Goal: Transaction & Acquisition: Purchase product/service

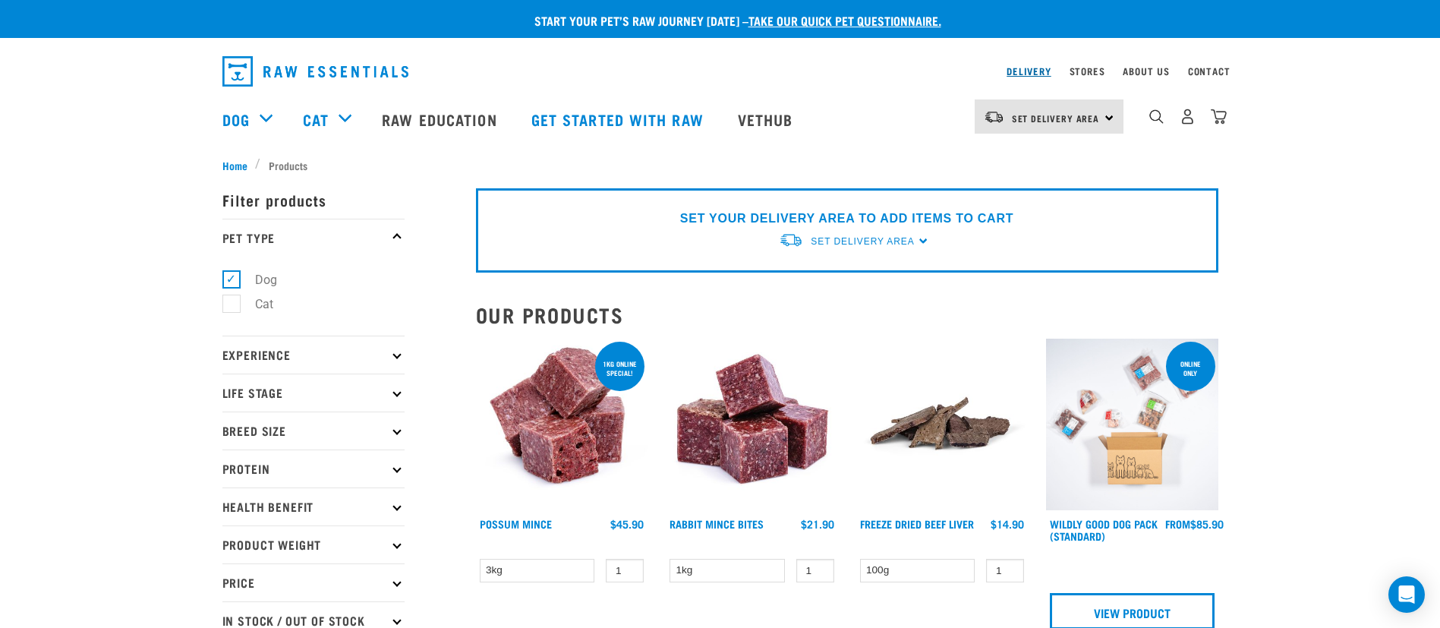
click at [1039, 74] on link "Delivery" at bounding box center [1029, 70] width 44 height 5
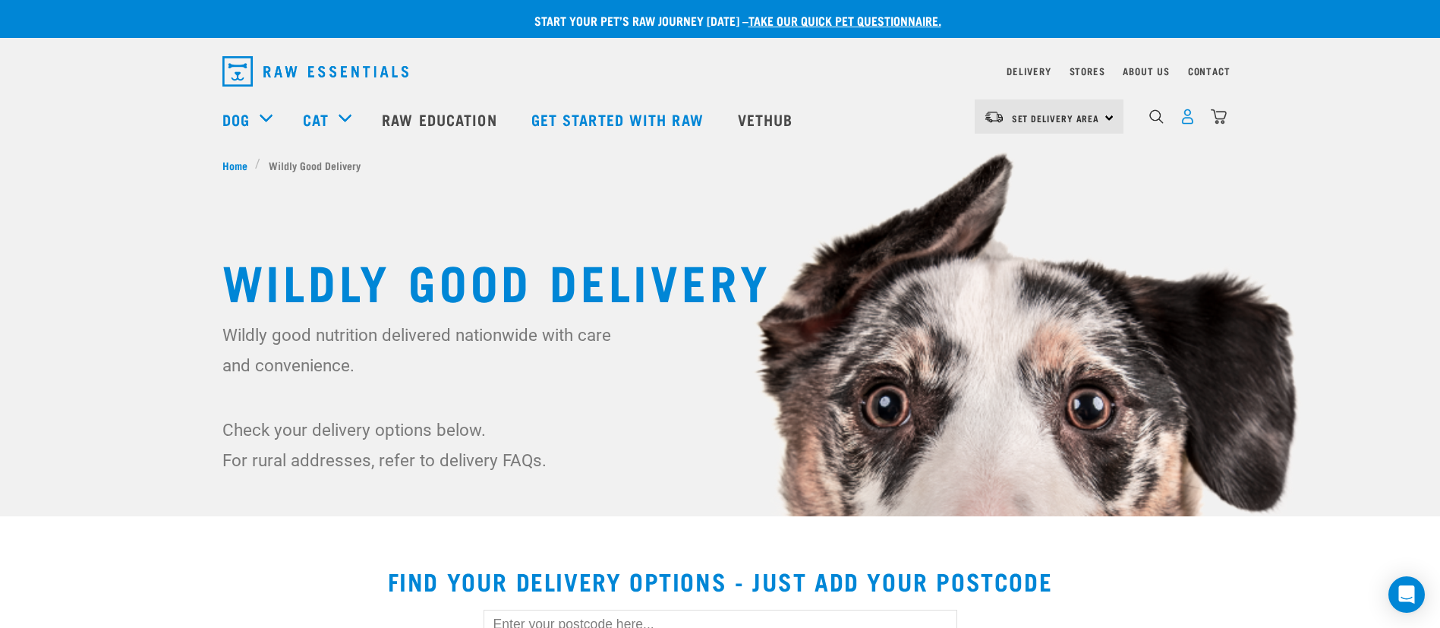
click at [1187, 121] on img "dropdown navigation" at bounding box center [1188, 117] width 16 height 16
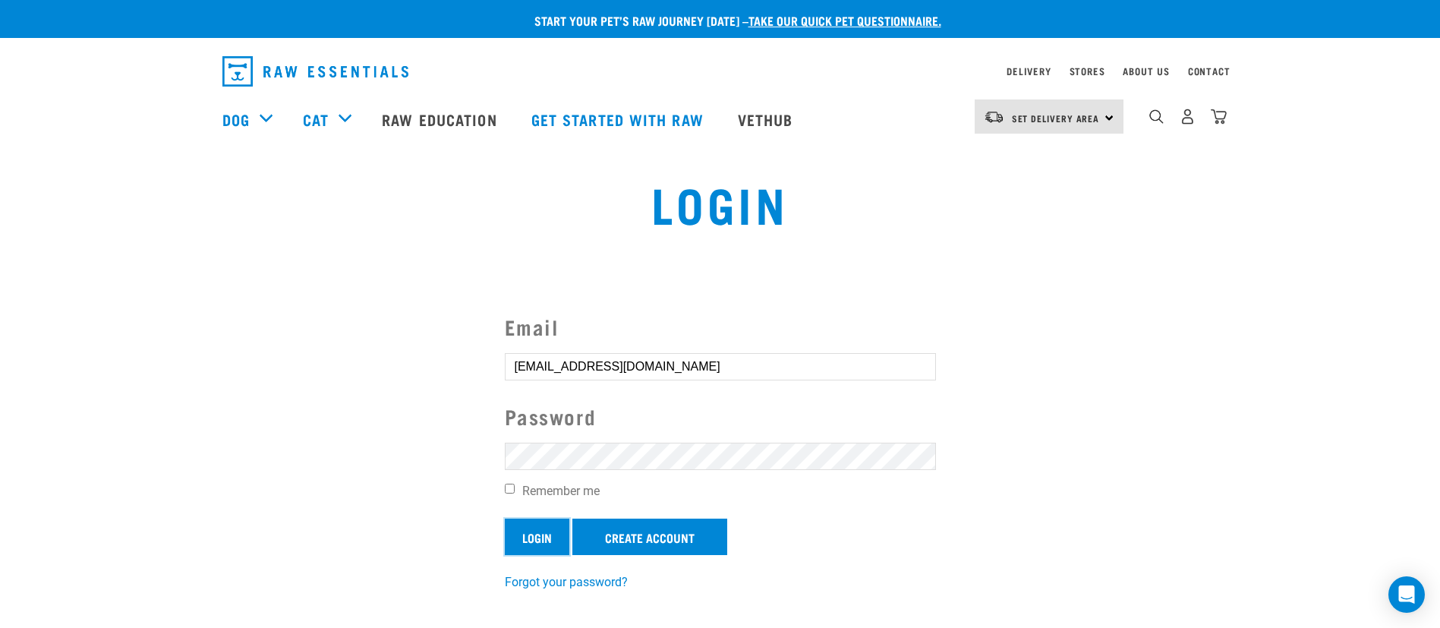
click at [536, 538] on input "Login" at bounding box center [537, 537] width 65 height 36
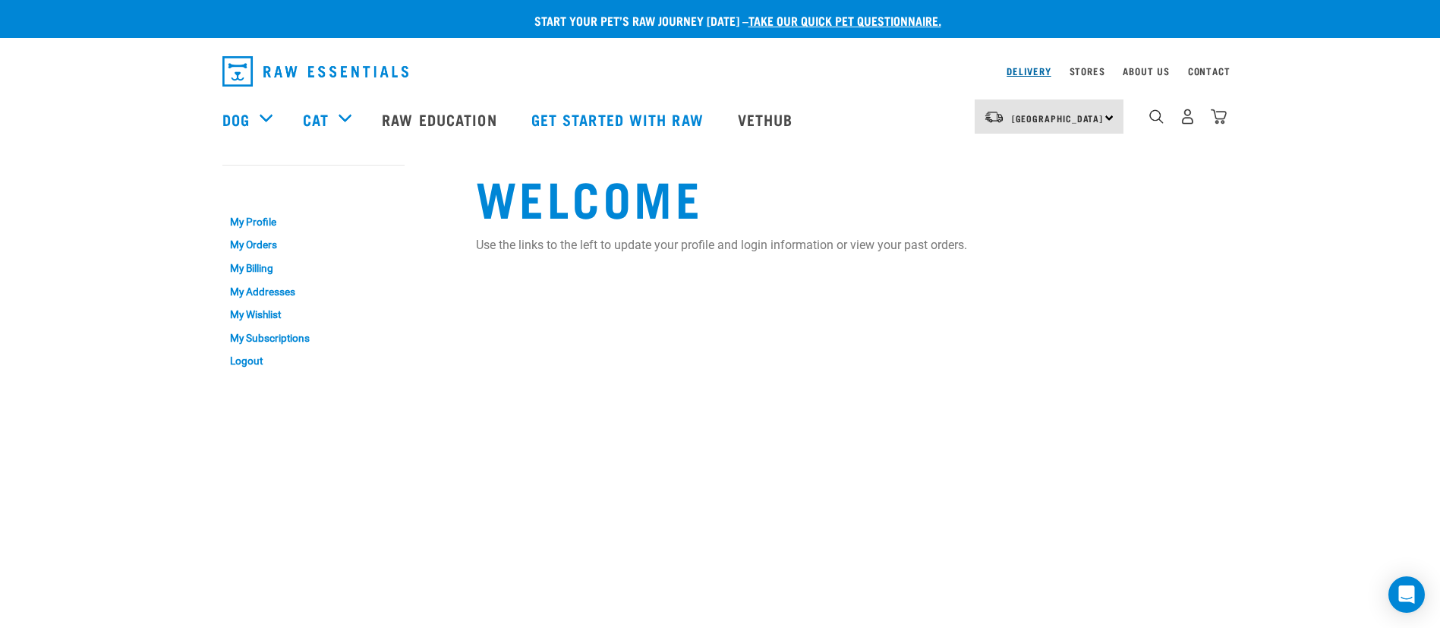
click at [1042, 69] on link "Delivery" at bounding box center [1029, 70] width 44 height 5
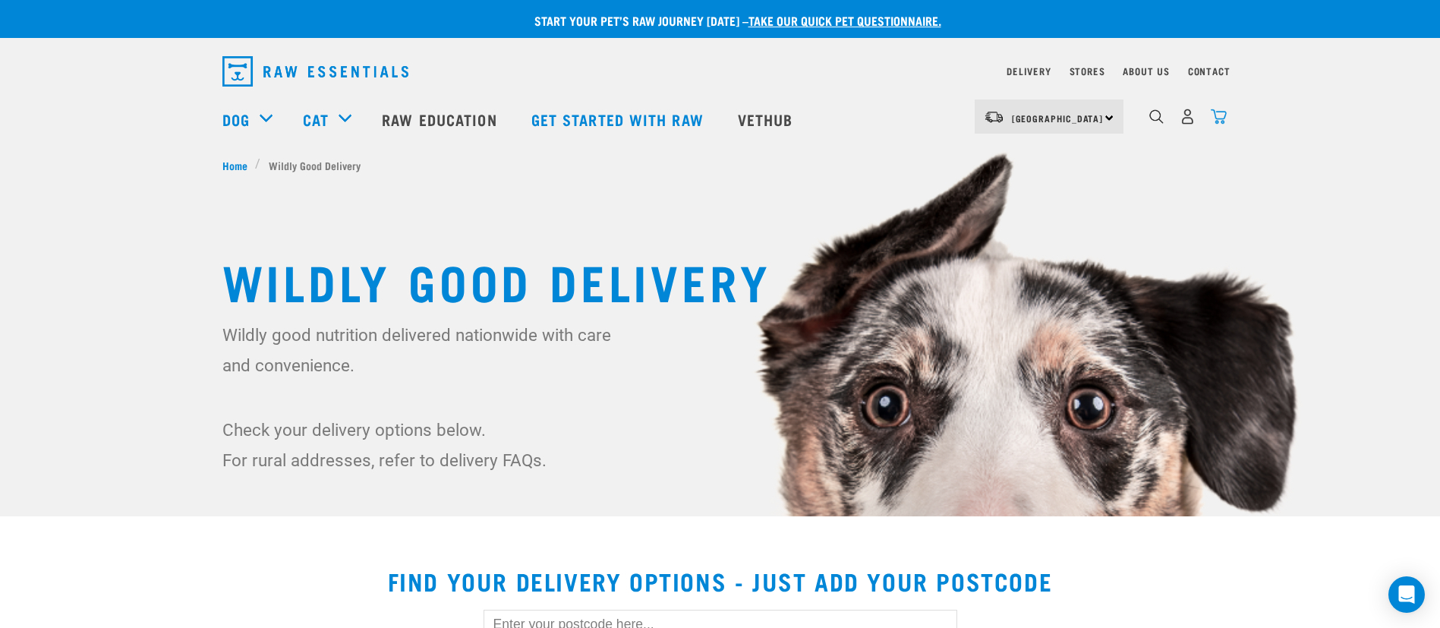
click at [1222, 121] on img "dropdown navigation" at bounding box center [1219, 117] width 16 height 16
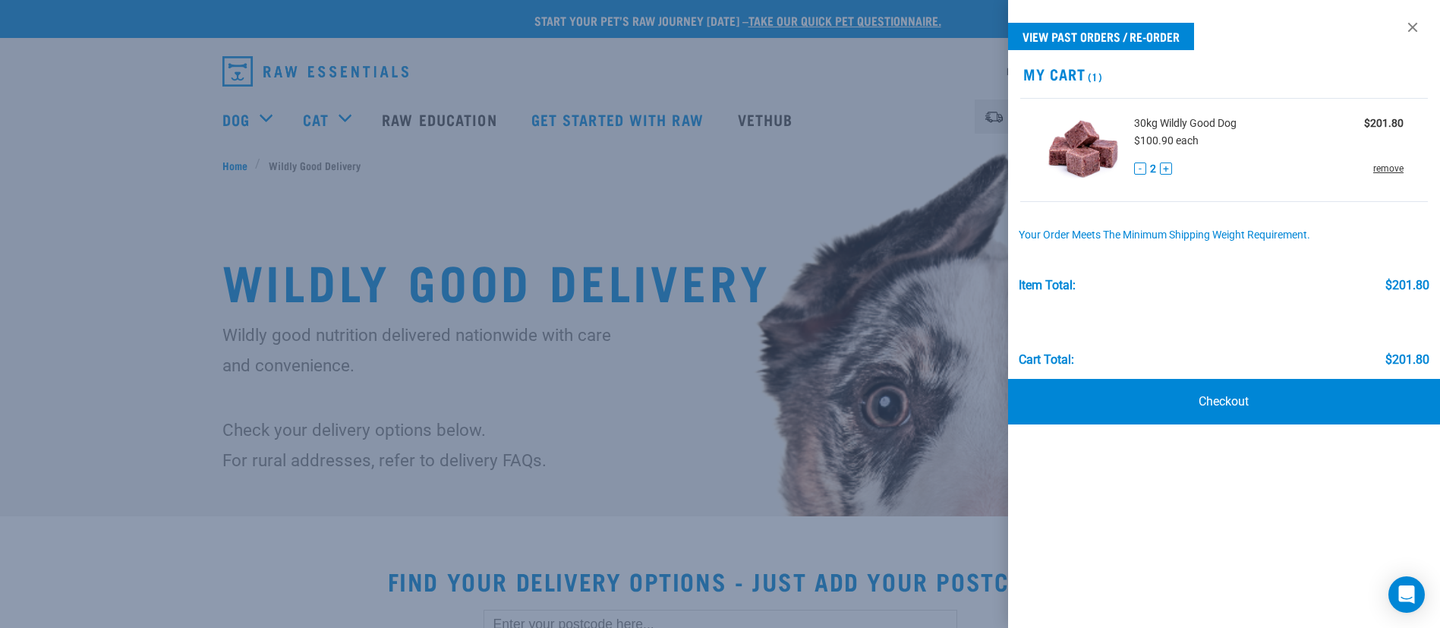
click at [1395, 169] on link "remove" at bounding box center [1388, 169] width 30 height 14
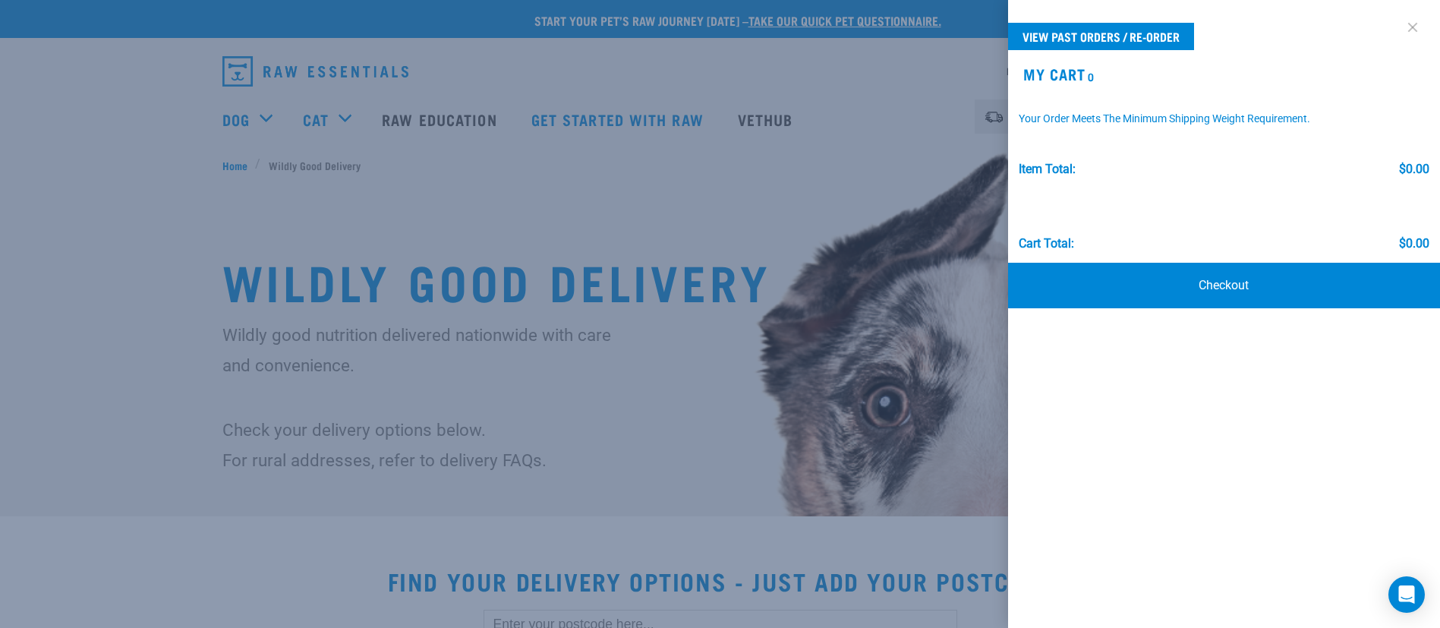
click at [1414, 28] on link at bounding box center [1413, 27] width 24 height 24
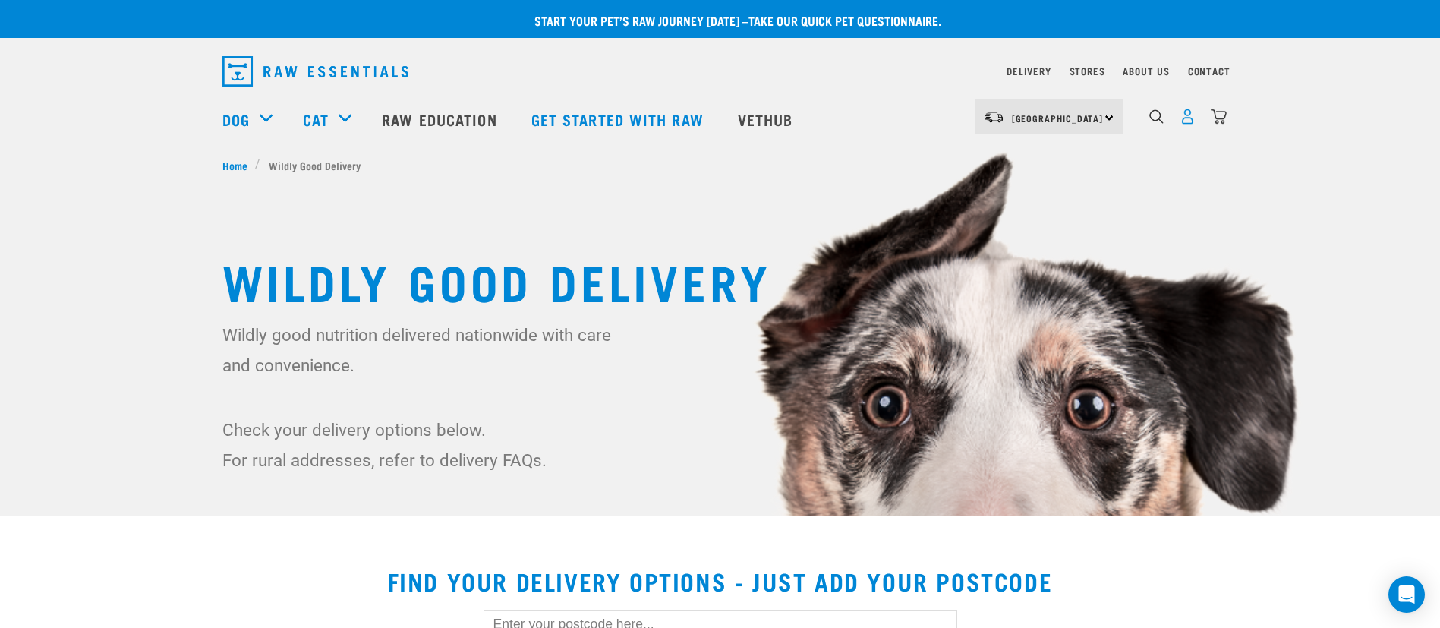
click at [1181, 124] on img "dropdown navigation" at bounding box center [1188, 117] width 16 height 16
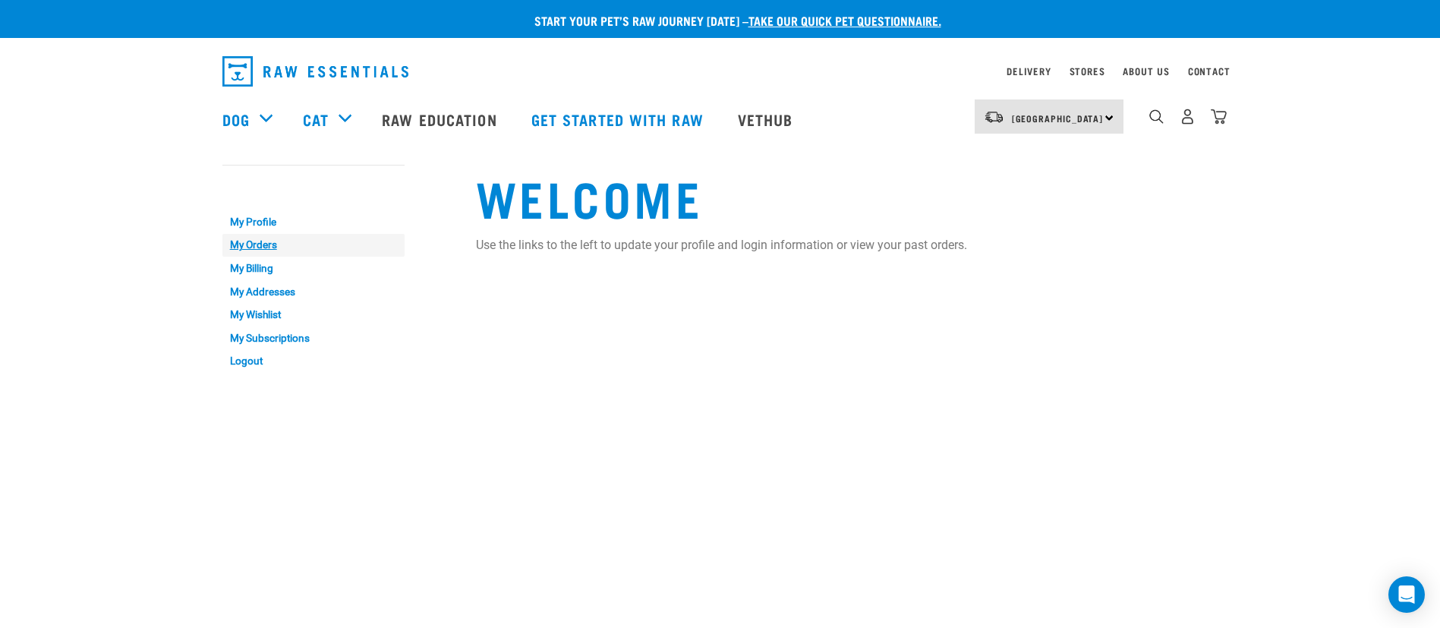
click at [268, 242] on link "My Orders" at bounding box center [313, 246] width 182 height 24
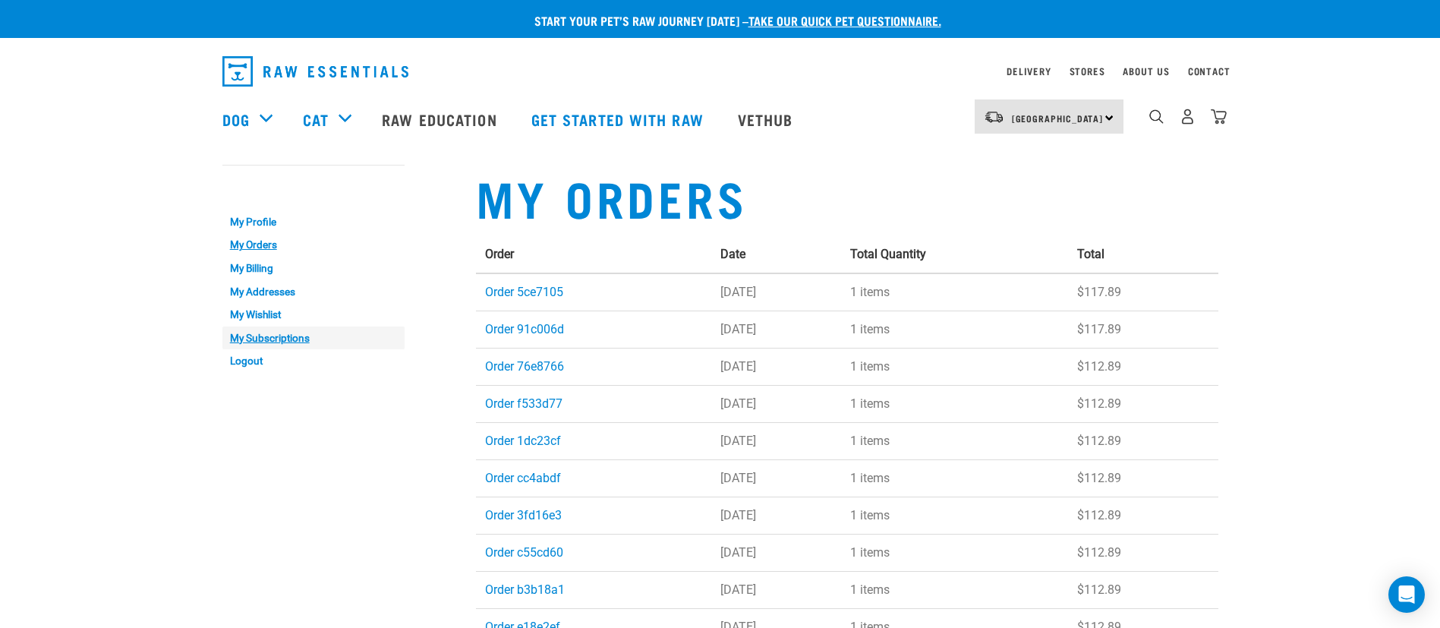
click at [289, 335] on link "My Subscriptions" at bounding box center [313, 338] width 182 height 24
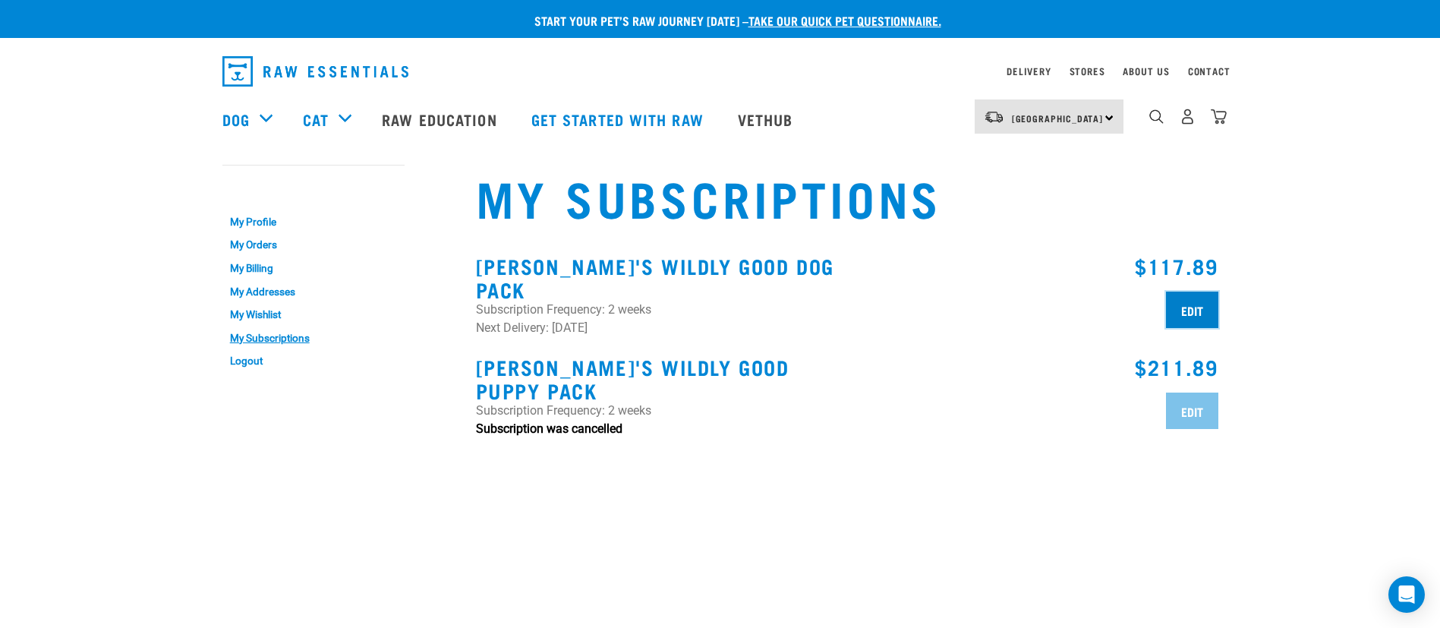
click at [1179, 312] on input "Edit" at bounding box center [1192, 310] width 52 height 36
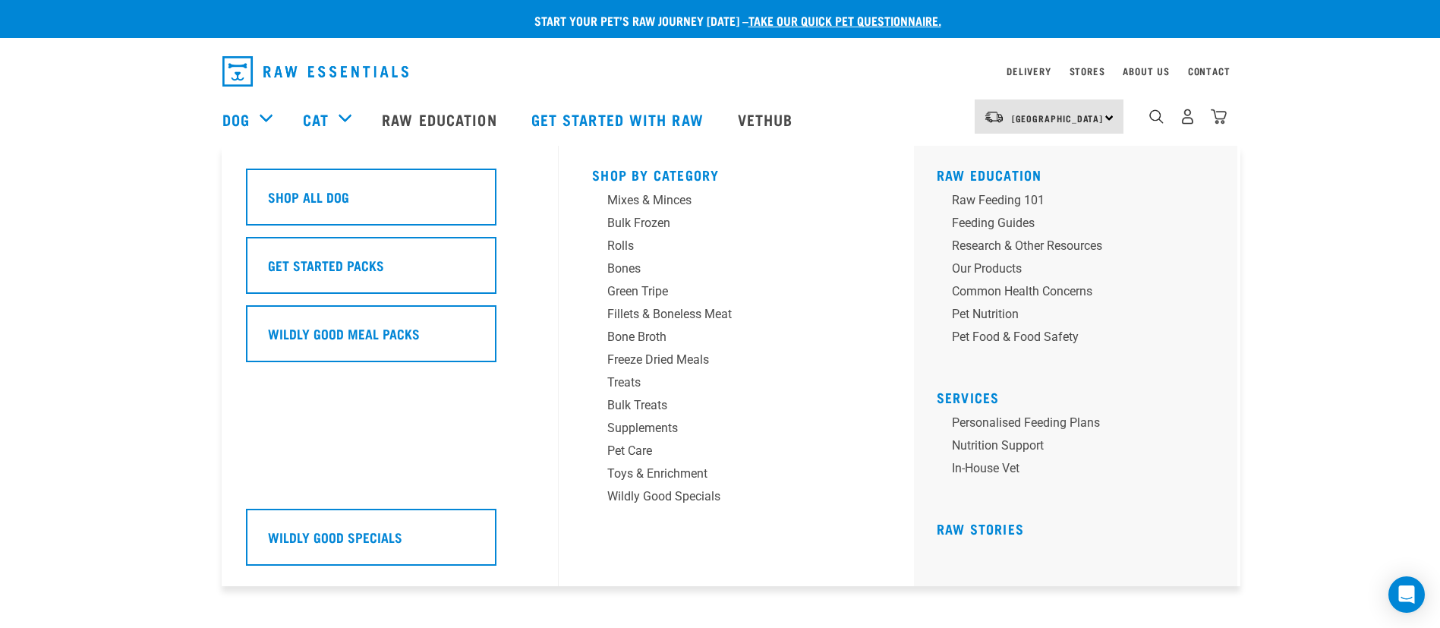
click at [251, 106] on div "Dog" at bounding box center [254, 119] width 65 height 61
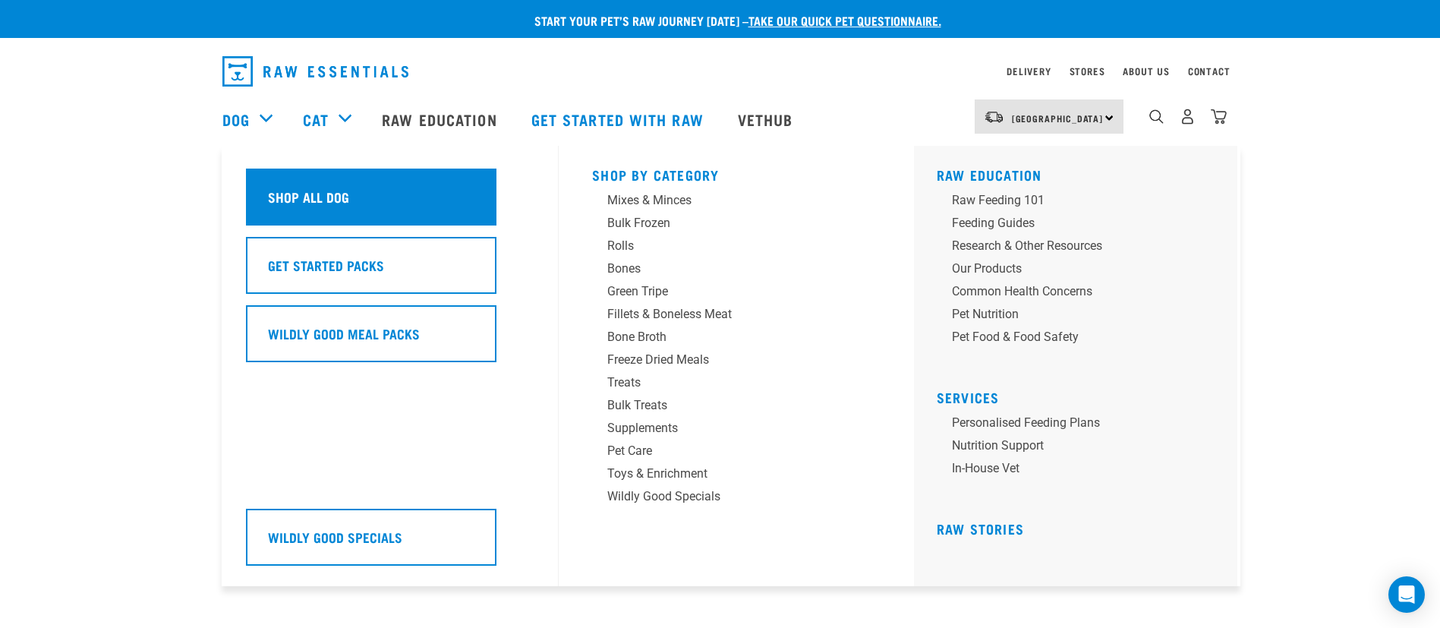
click at [284, 194] on h5 "Shop All Dog" at bounding box center [308, 197] width 81 height 20
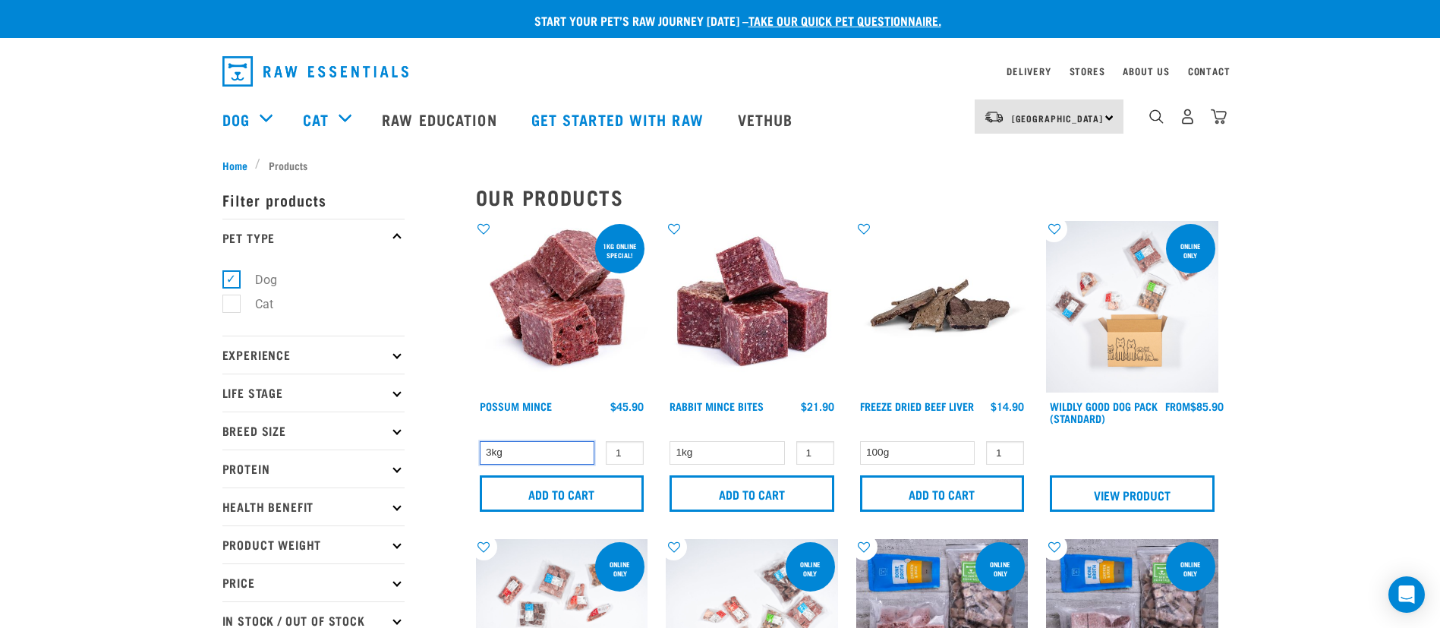
click at [580, 441] on select "3kg" at bounding box center [537, 453] width 115 height 24
click at [572, 317] on img at bounding box center [562, 307] width 172 height 172
click at [727, 293] on img at bounding box center [752, 307] width 172 height 172
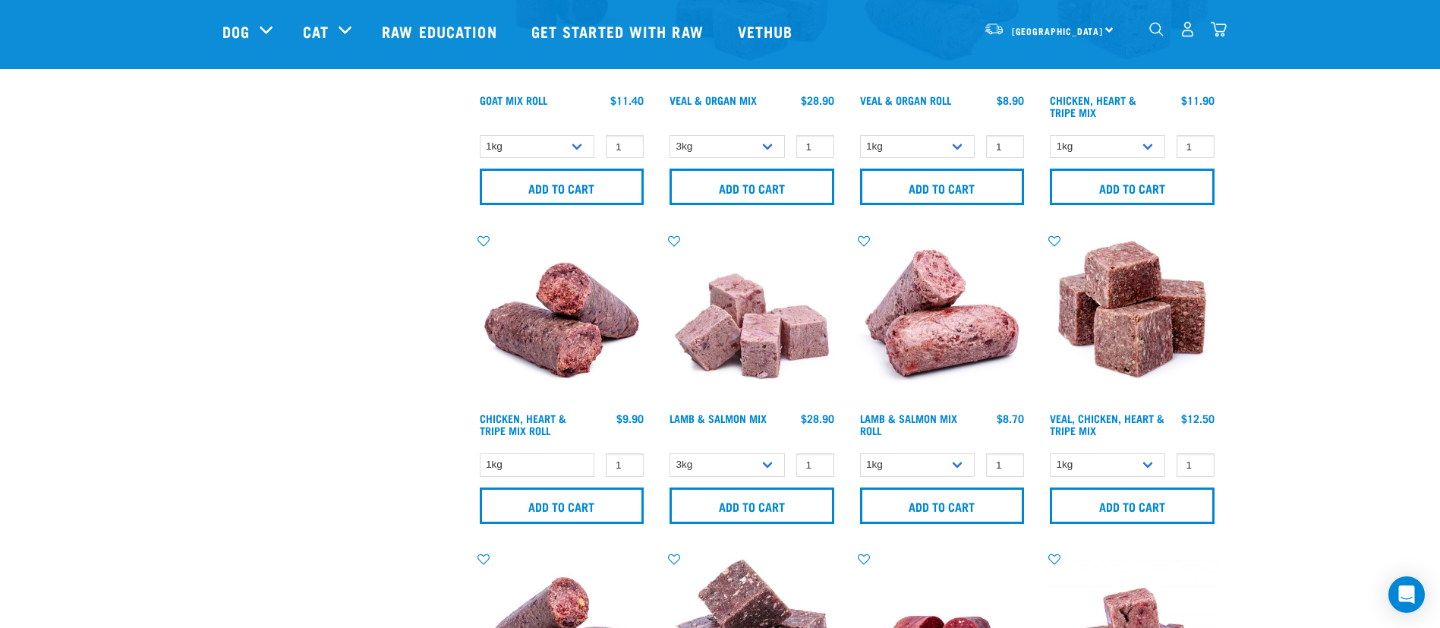
scroll to position [1481, 0]
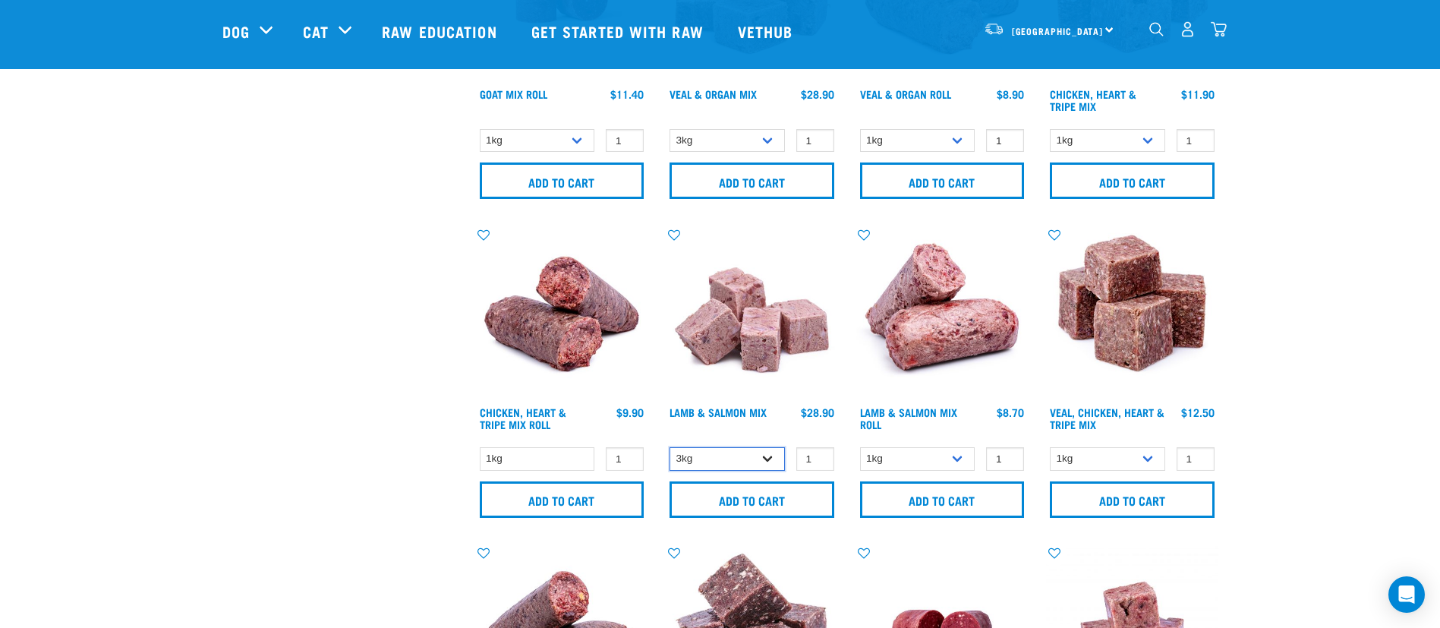
click at [758, 455] on select "3kg Bulk (10kg)" at bounding box center [727, 459] width 115 height 24
select select "699612"
click at [670, 447] on select "3kg Bulk (10kg)" at bounding box center [727, 459] width 115 height 24
click at [781, 318] on img at bounding box center [752, 312] width 172 height 172
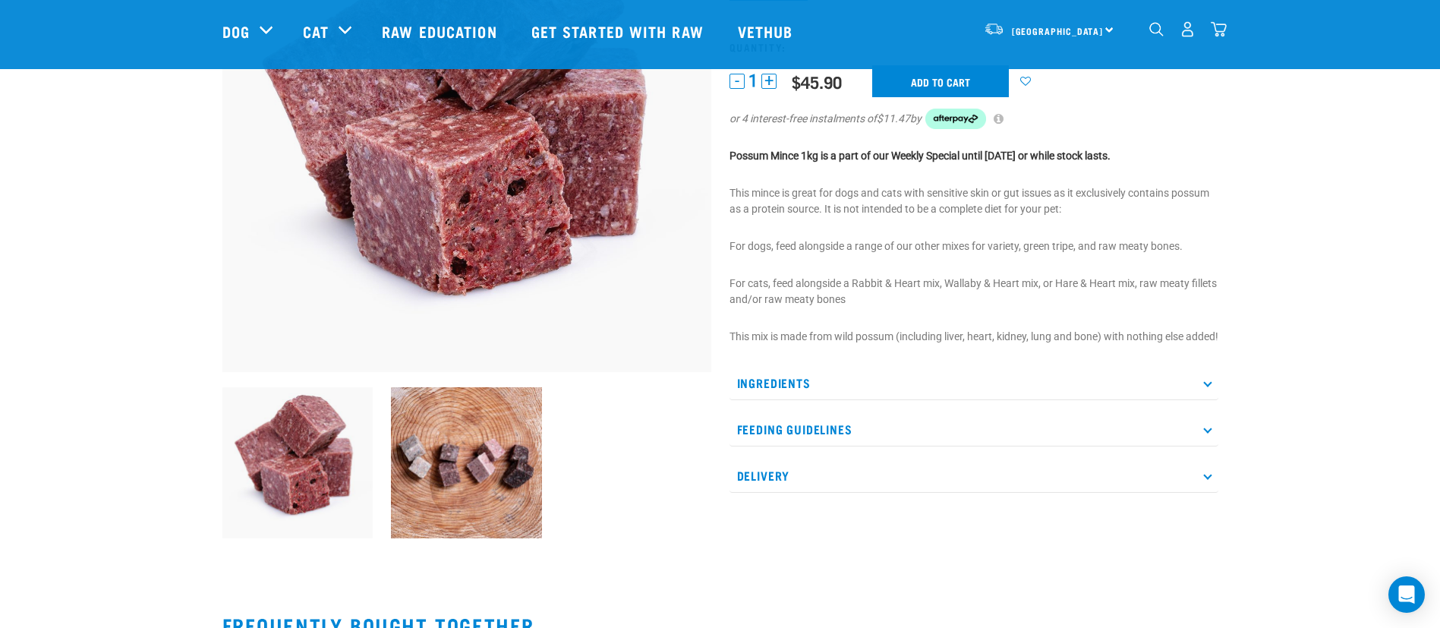
scroll to position [456, 0]
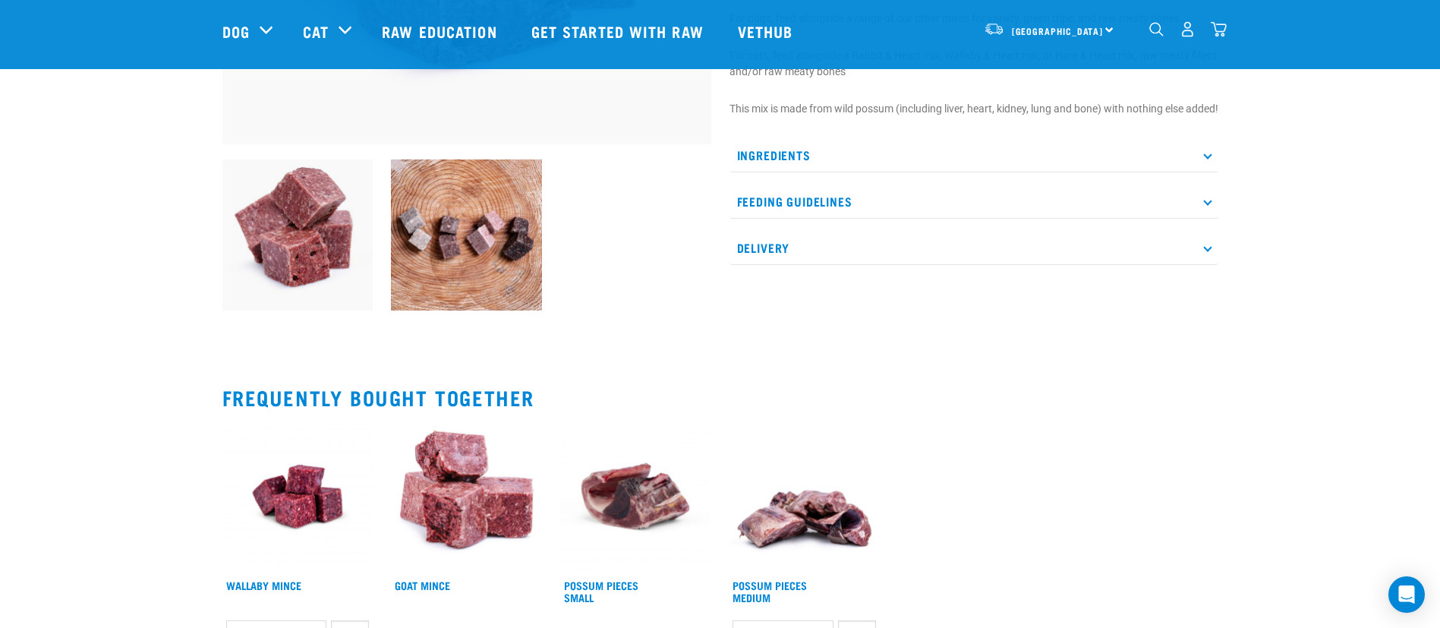
click at [850, 155] on p "Ingredients" at bounding box center [974, 155] width 489 height 34
click at [1102, 155] on p "Ingredients" at bounding box center [974, 155] width 489 height 34
click at [1103, 155] on p "Ingredients" at bounding box center [974, 155] width 489 height 34
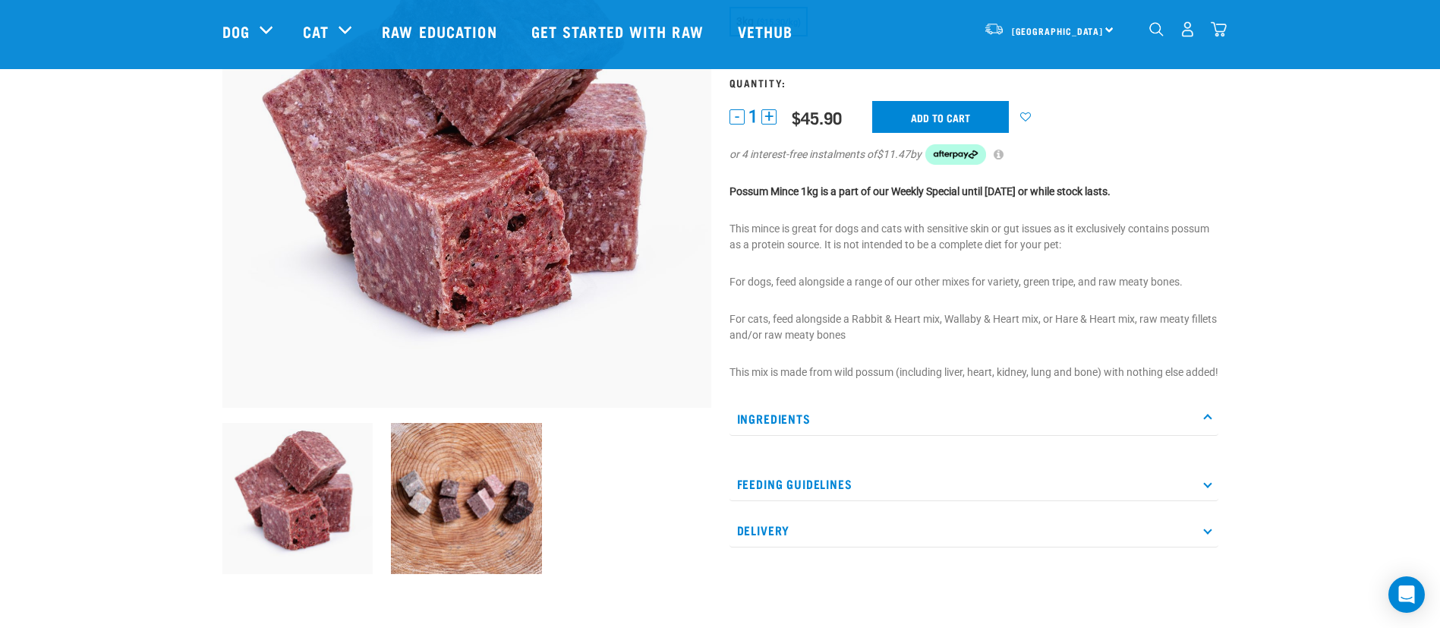
scroll to position [228, 0]
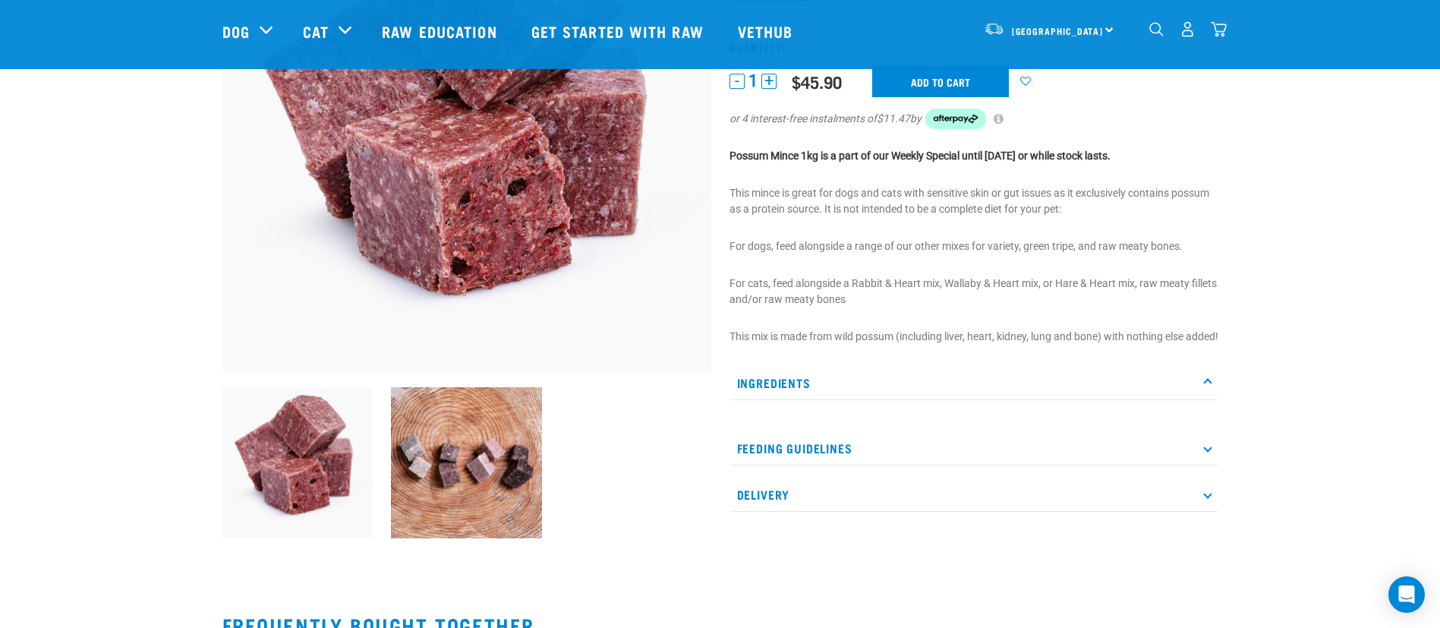
click at [1201, 396] on p "Ingredients" at bounding box center [974, 383] width 489 height 34
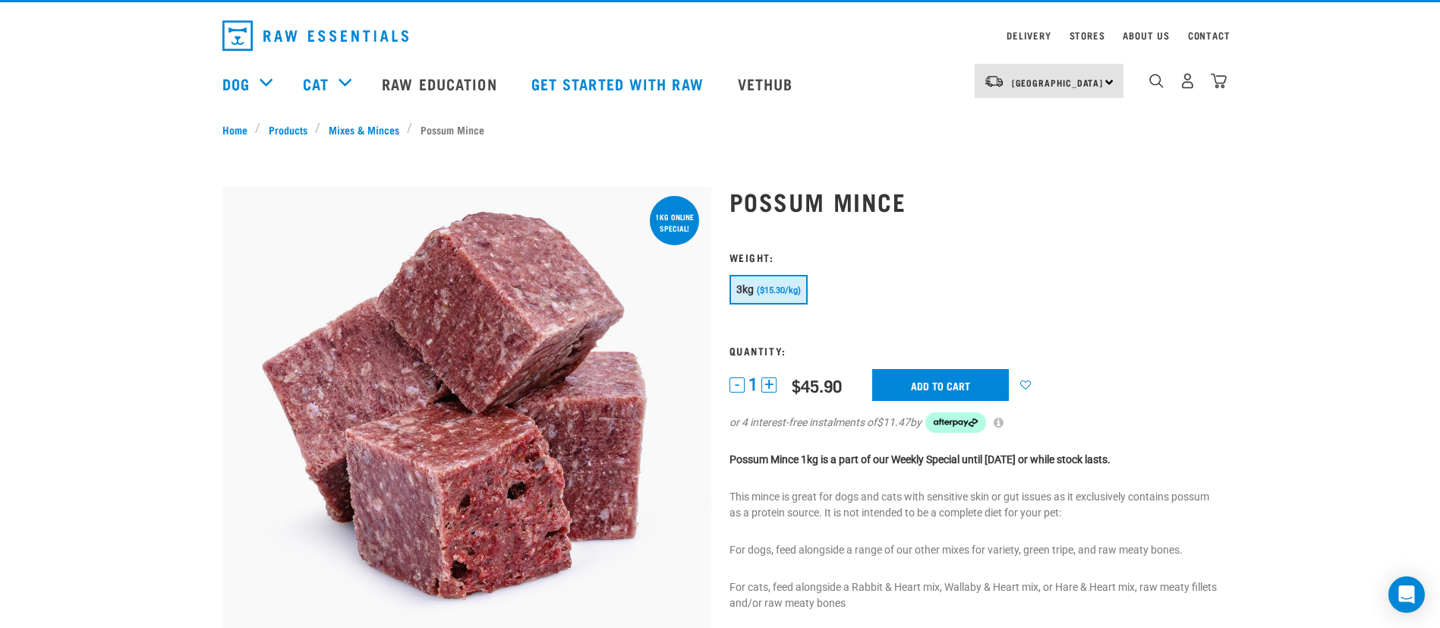
scroll to position [0, 0]
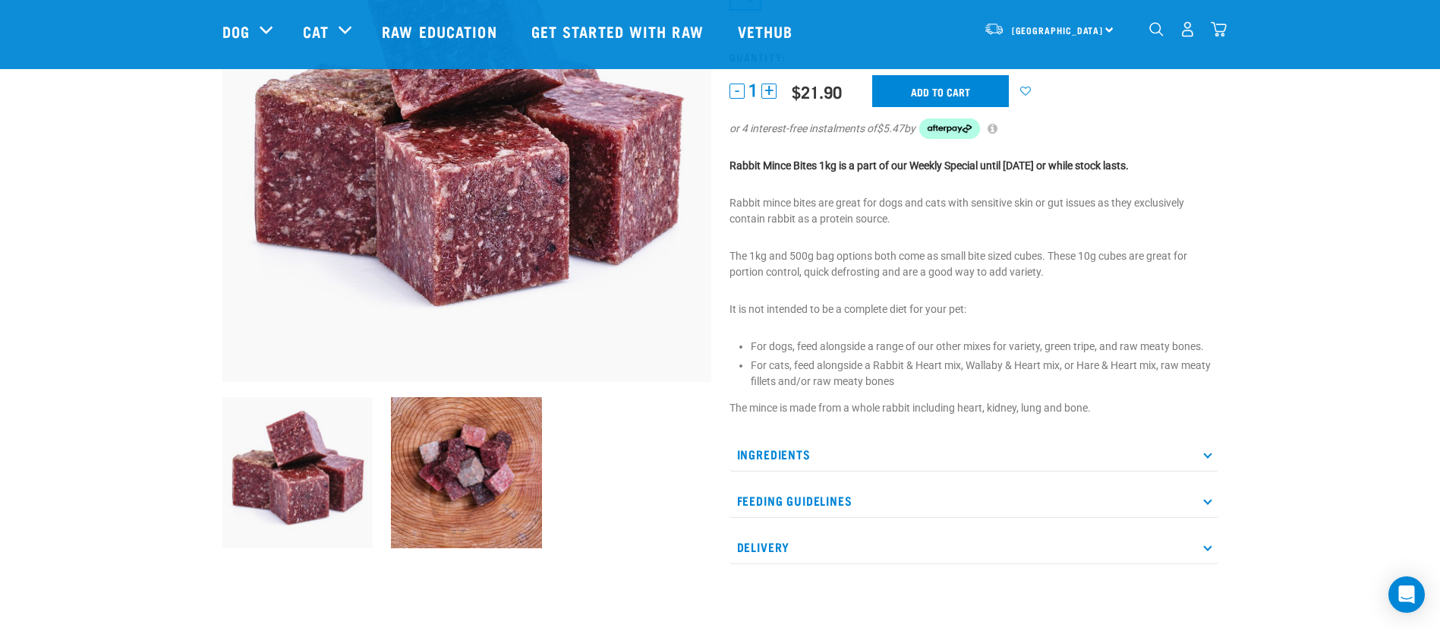
scroll to position [228, 0]
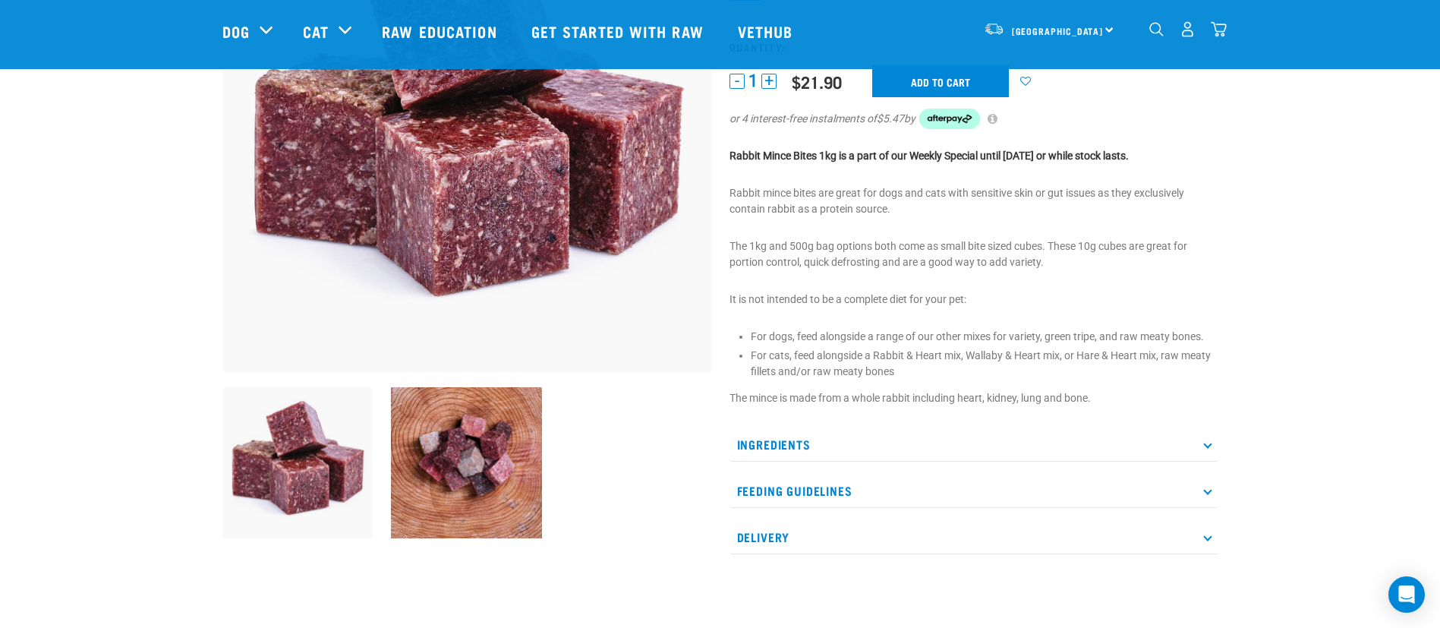
click at [979, 445] on p "Ingredients" at bounding box center [974, 444] width 489 height 34
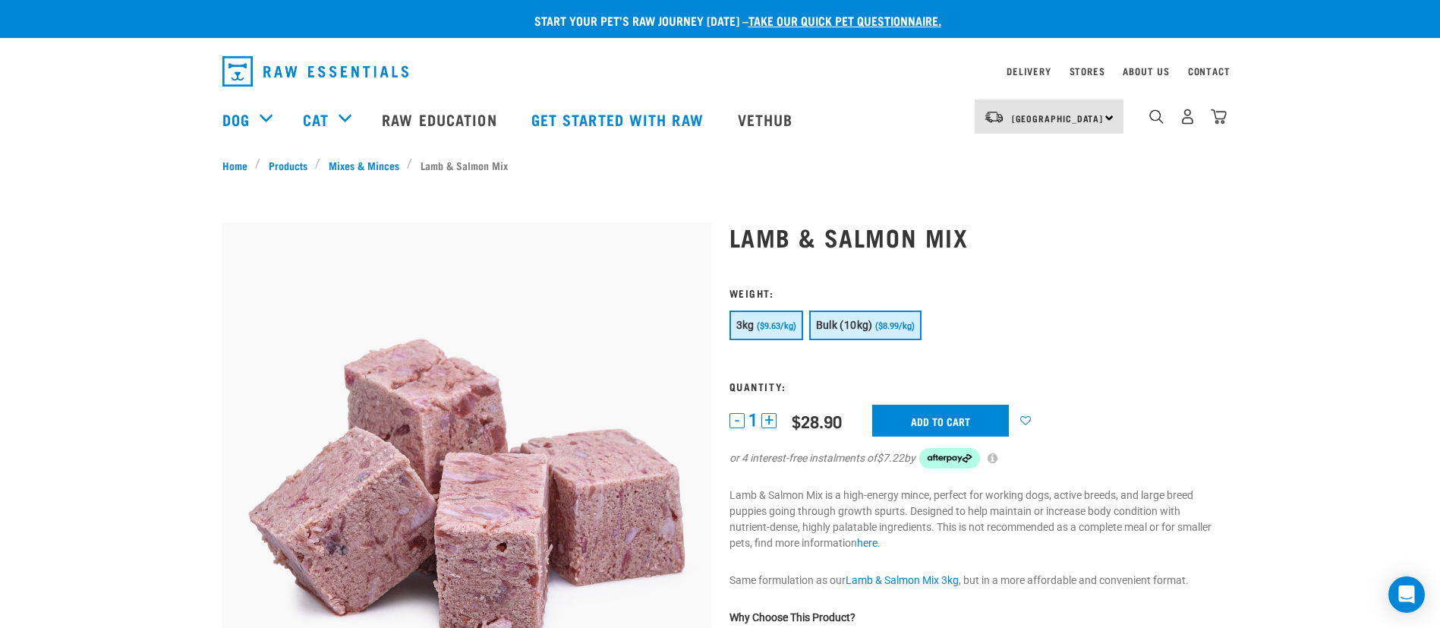
click at [822, 332] on button "Bulk (10kg) ($8.99/kg)" at bounding box center [865, 326] width 112 height 30
click at [771, 421] on button "+" at bounding box center [769, 420] width 15 height 15
click at [951, 418] on input "Add to cart" at bounding box center [940, 421] width 137 height 32
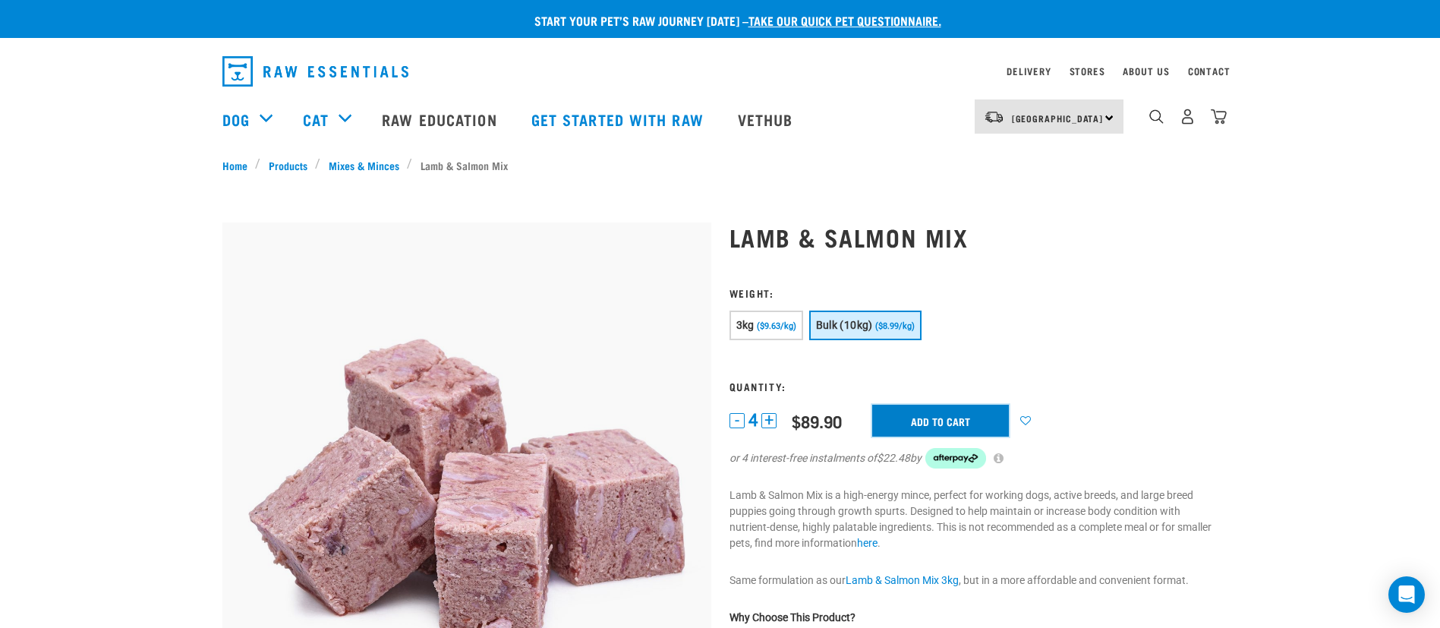
click at [967, 415] on input "Add to cart" at bounding box center [940, 421] width 137 height 32
click at [57, 315] on button "delete" at bounding box center [49, 314] width 15 height 15
click at [731, 418] on button "-" at bounding box center [737, 420] width 15 height 15
click at [894, 406] on input "Add to cart" at bounding box center [940, 421] width 137 height 32
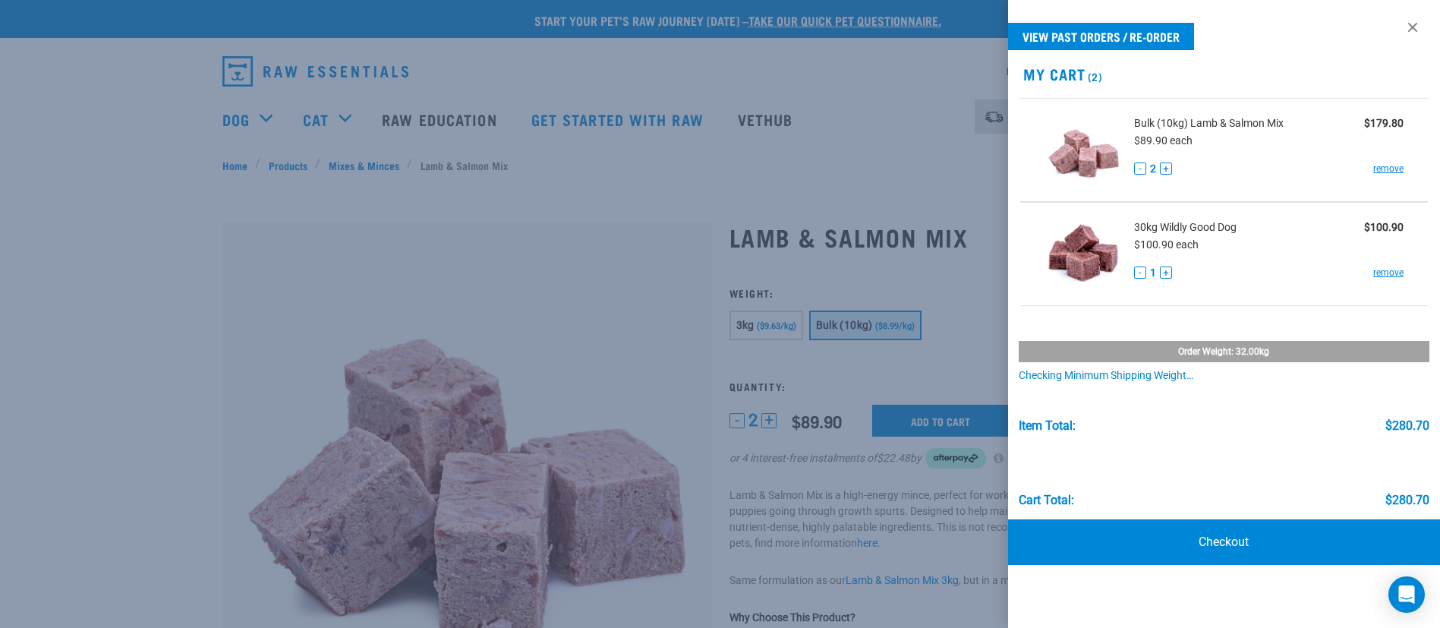
click at [1143, 270] on button "-" at bounding box center [1140, 272] width 12 height 12
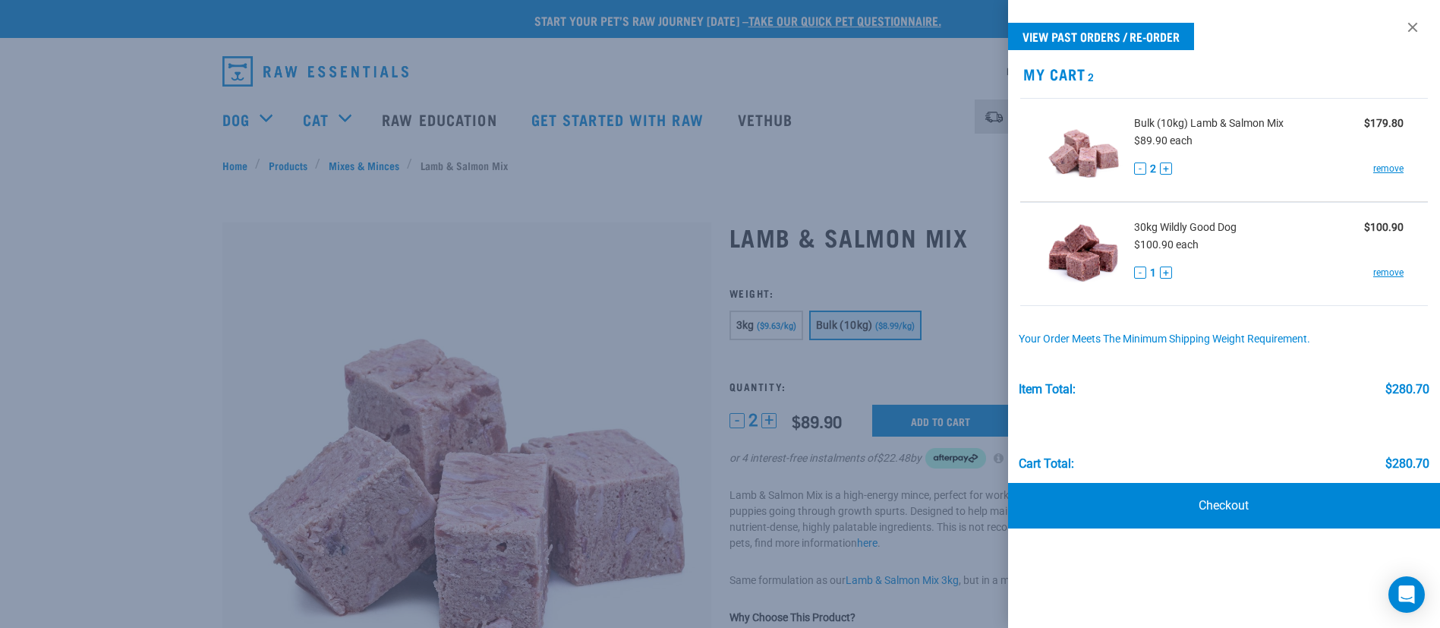
click at [1138, 276] on button "-" at bounding box center [1140, 272] width 12 height 12
click at [1139, 273] on button "-" at bounding box center [1140, 272] width 12 height 12
click at [1390, 276] on link "remove" at bounding box center [1388, 273] width 30 height 14
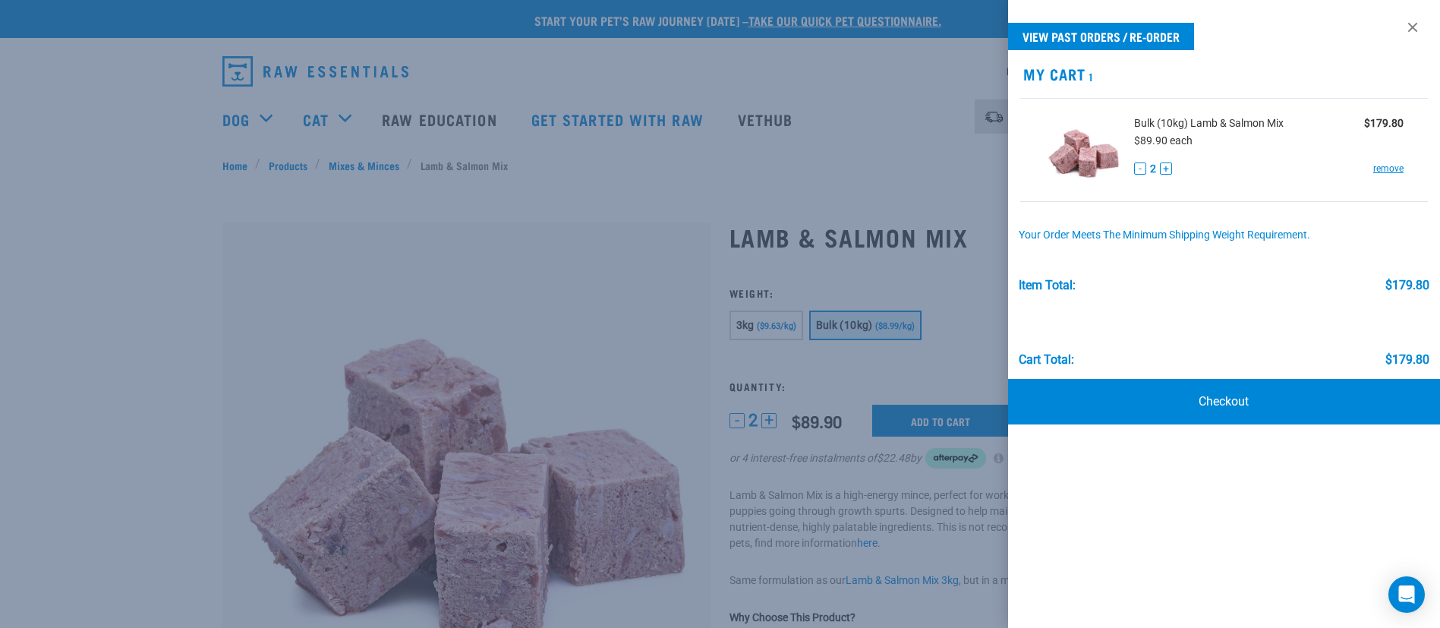
click at [518, 162] on div at bounding box center [720, 314] width 1440 height 628
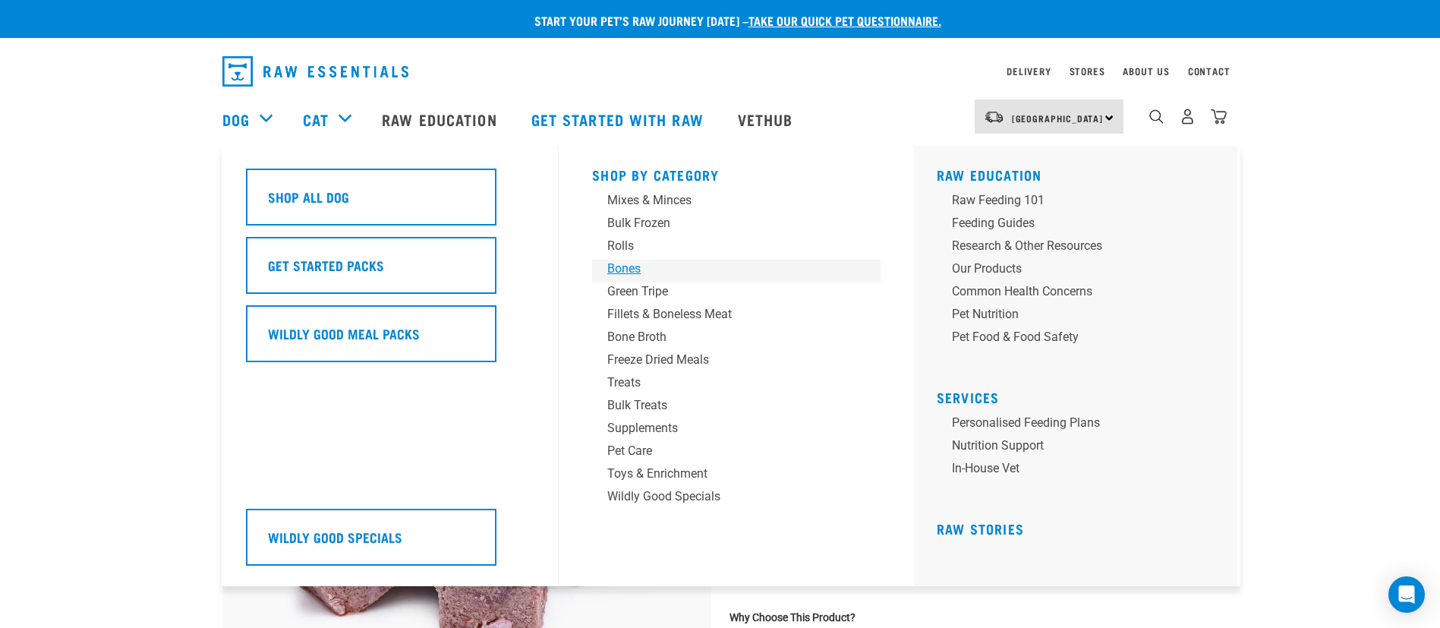
click at [625, 272] on div "Bones" at bounding box center [725, 269] width 237 height 18
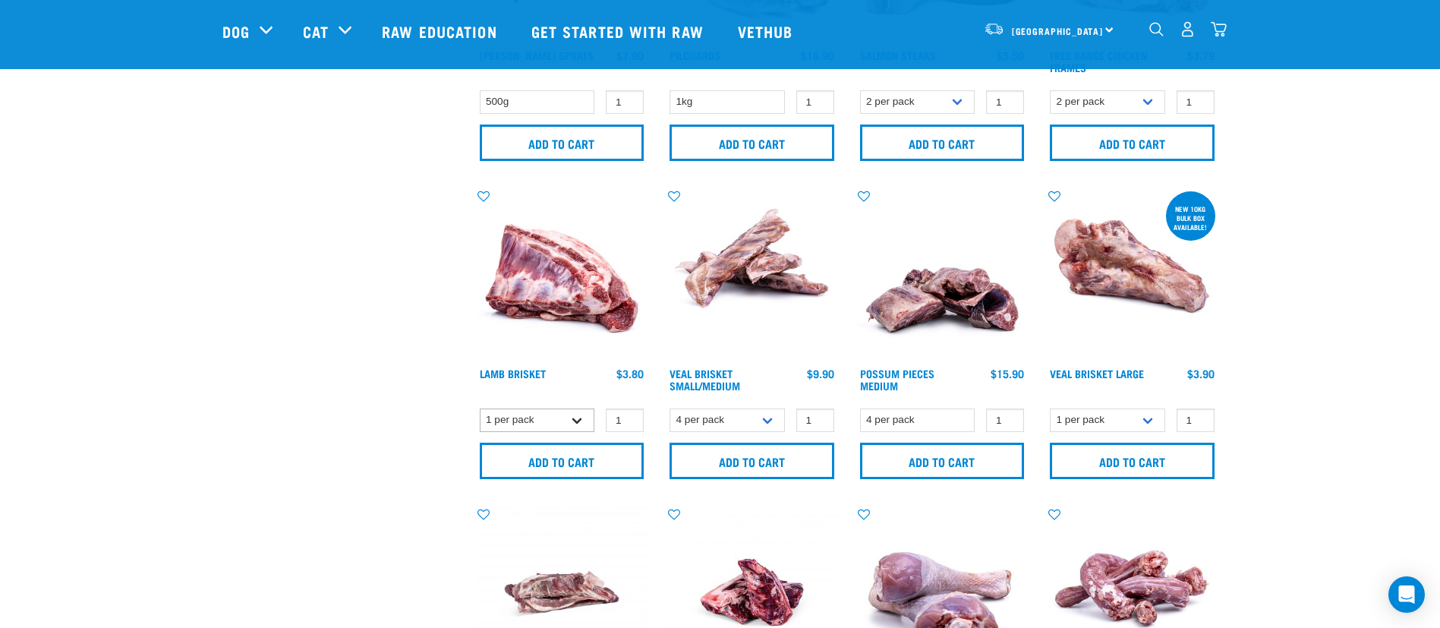
scroll to position [683, 0]
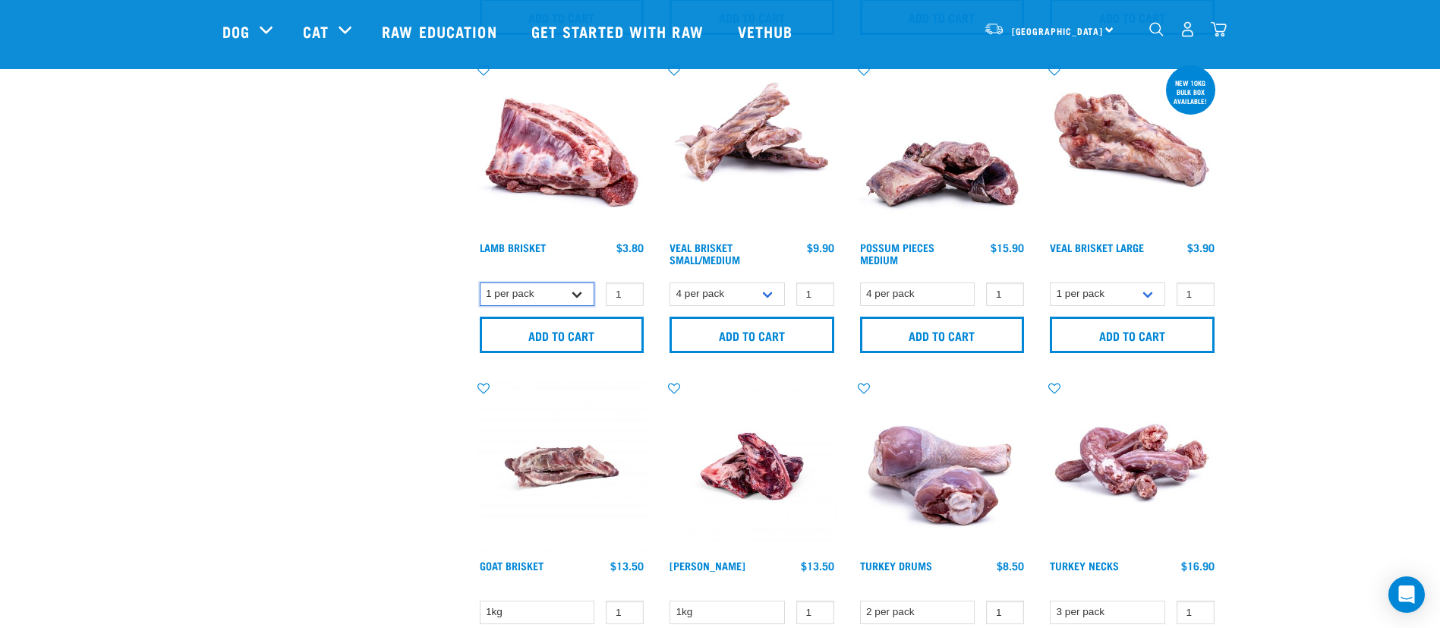
click at [576, 283] on select "1 per pack 4 per pack" at bounding box center [537, 294] width 115 height 24
select select "813"
click at [480, 282] on select "1 per pack 4 per pack" at bounding box center [537, 294] width 115 height 24
click at [522, 328] on input "Add to cart" at bounding box center [562, 335] width 165 height 36
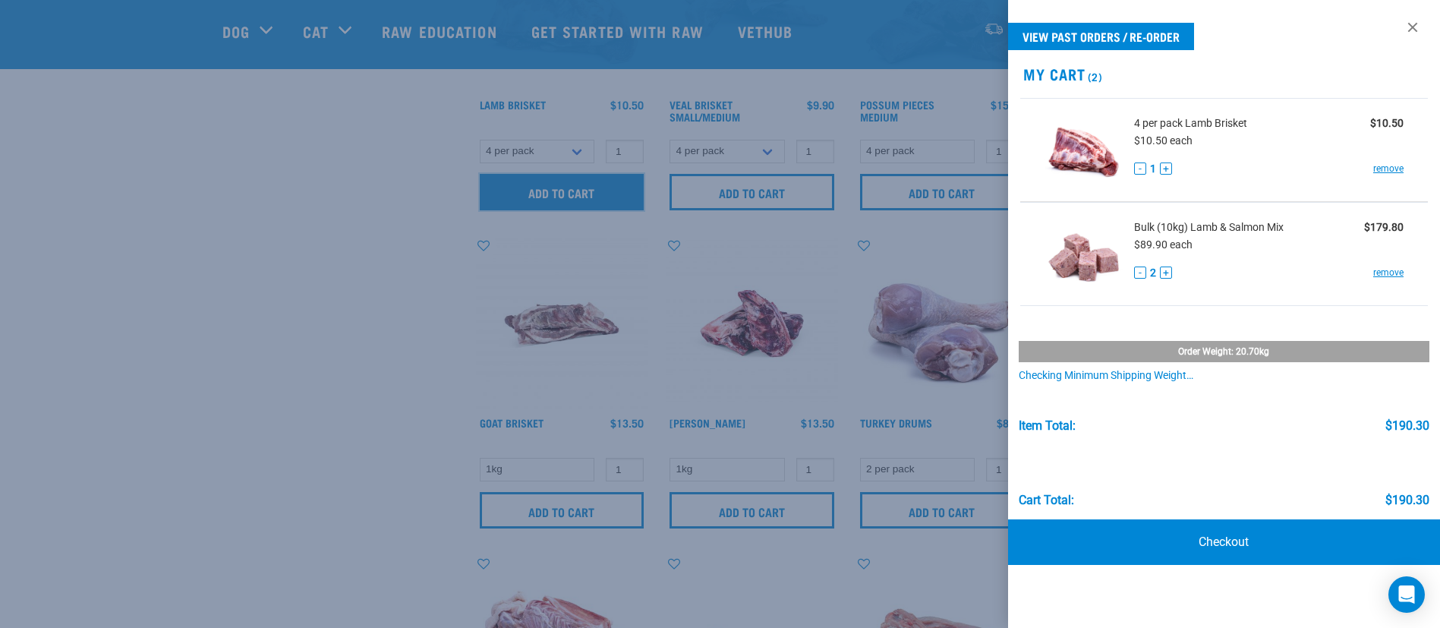
scroll to position [1025, 0]
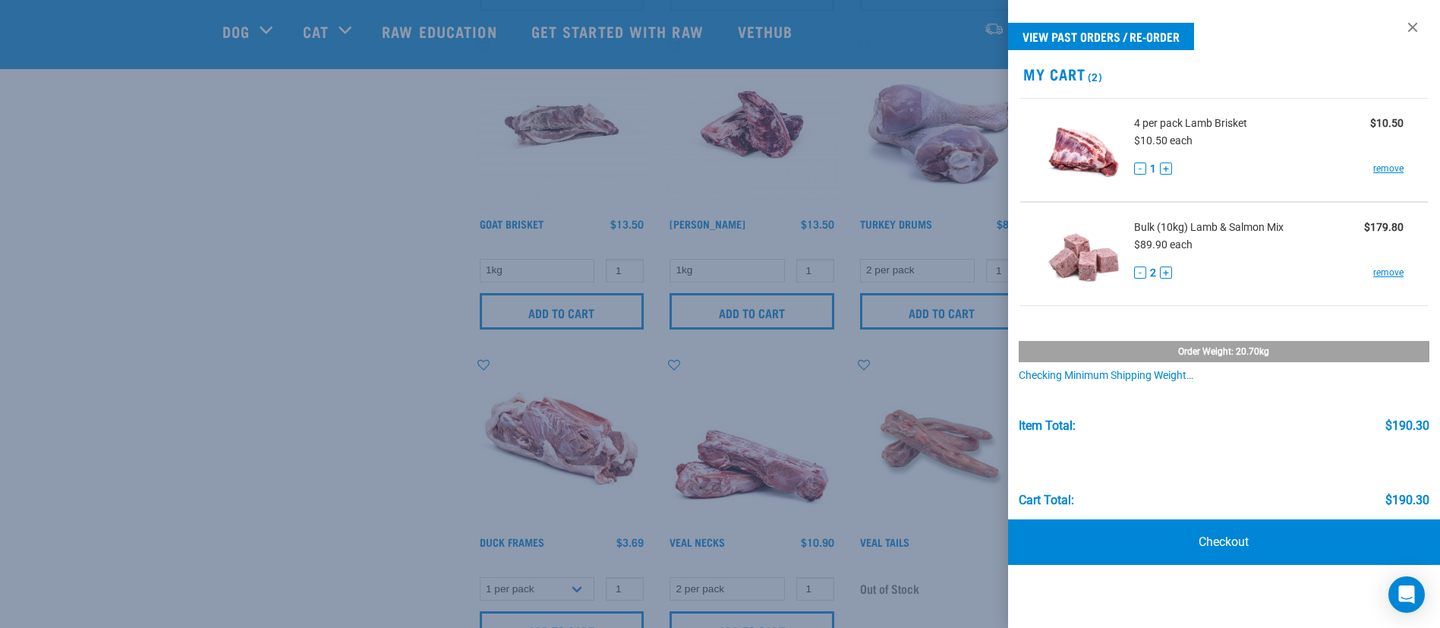
click at [297, 271] on div at bounding box center [720, 314] width 1440 height 628
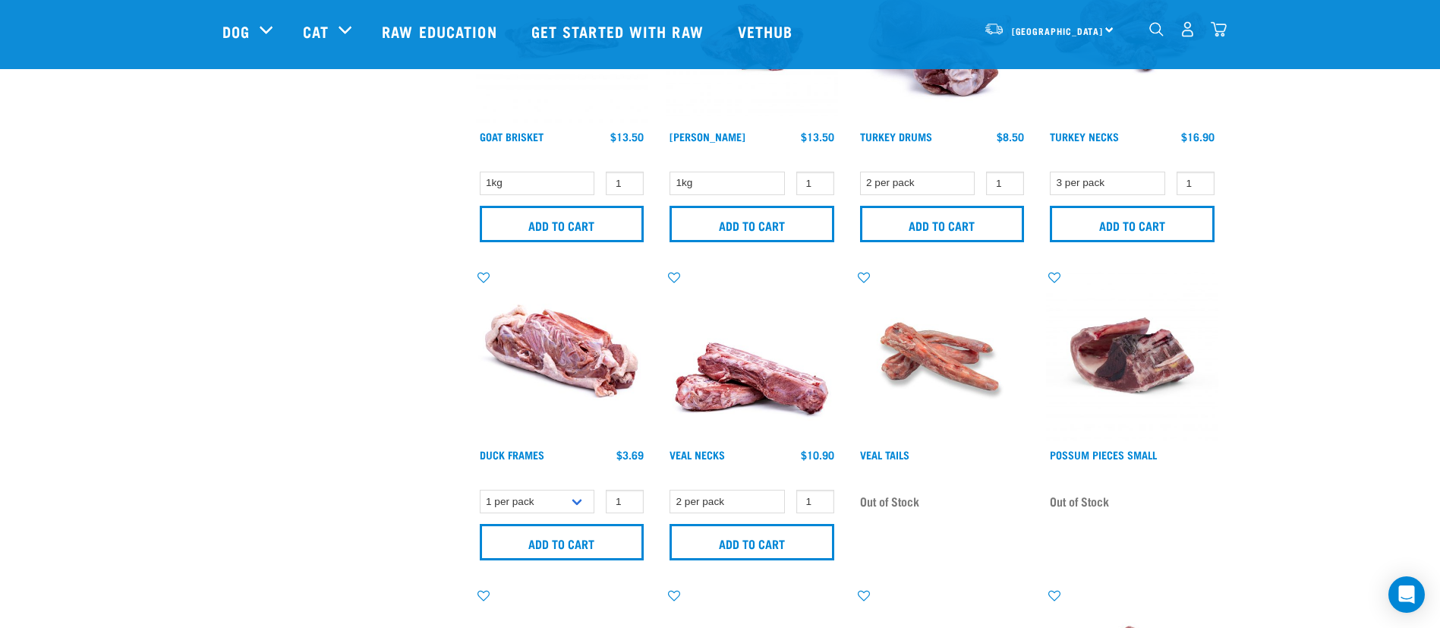
scroll to position [911, 0]
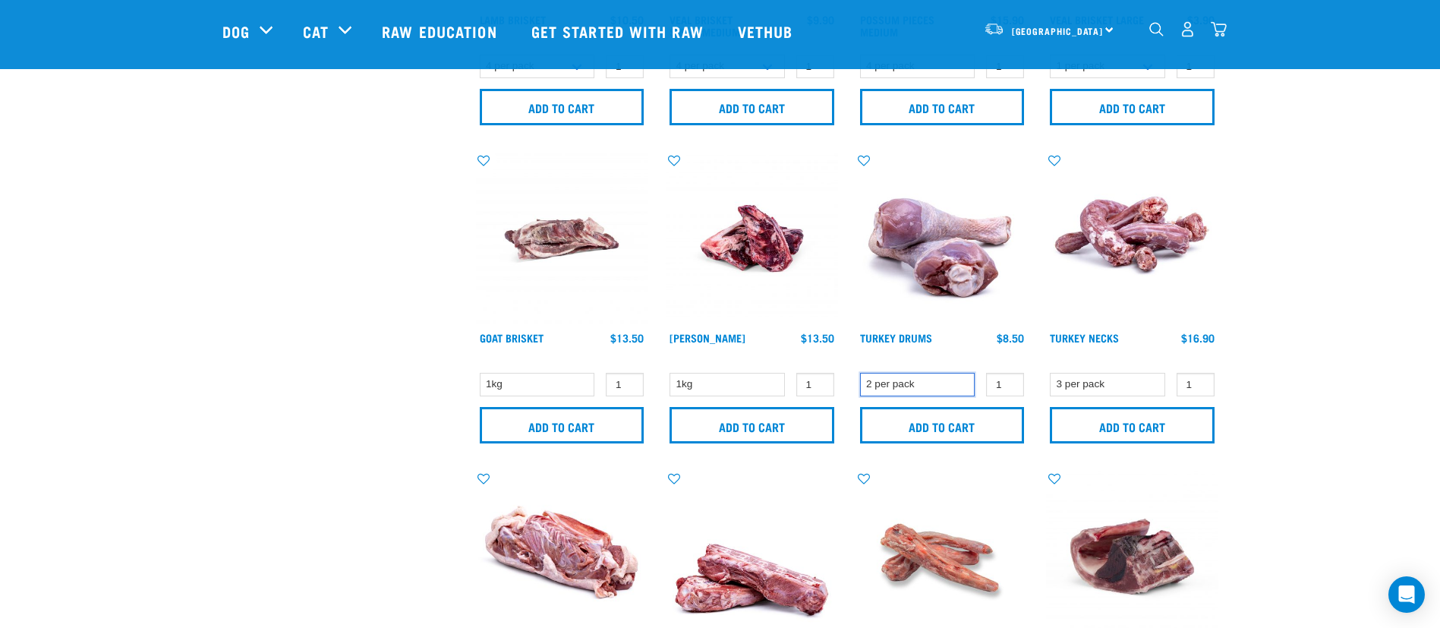
click at [953, 383] on select "2 per pack" at bounding box center [917, 385] width 115 height 24
click at [388, 332] on div "× Filter products Pet Type Dog Cat Experience New Raw Feeder Experienced Raw Fe…" at bounding box center [340, 305] width 254 height 2329
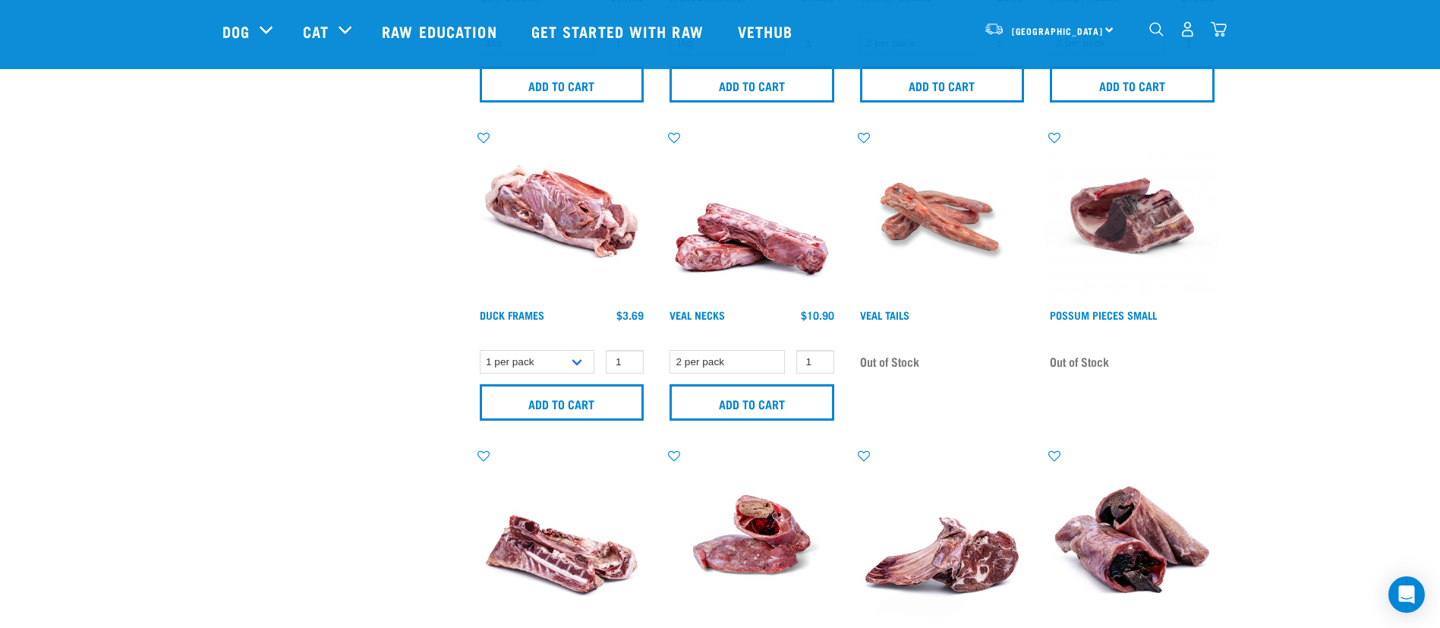
scroll to position [1253, 0]
click at [570, 359] on select "1 per pack Bulk (15 pack)" at bounding box center [537, 361] width 115 height 24
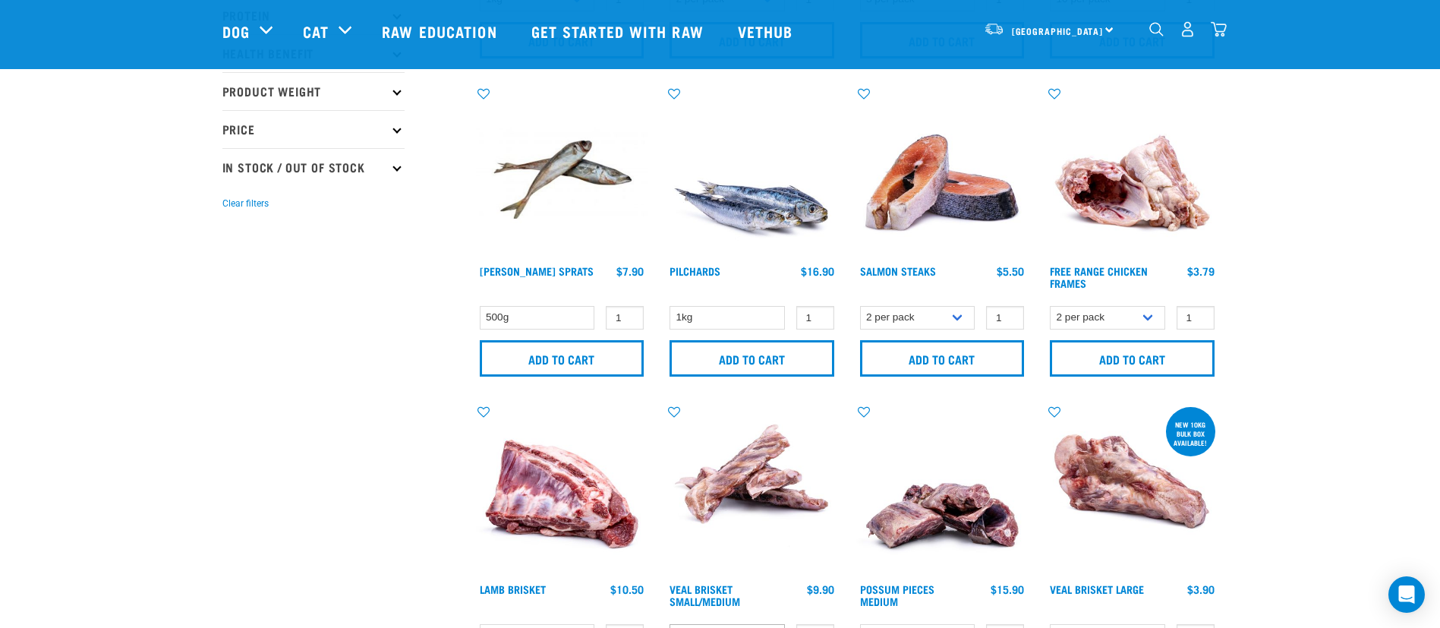
scroll to position [456, 0]
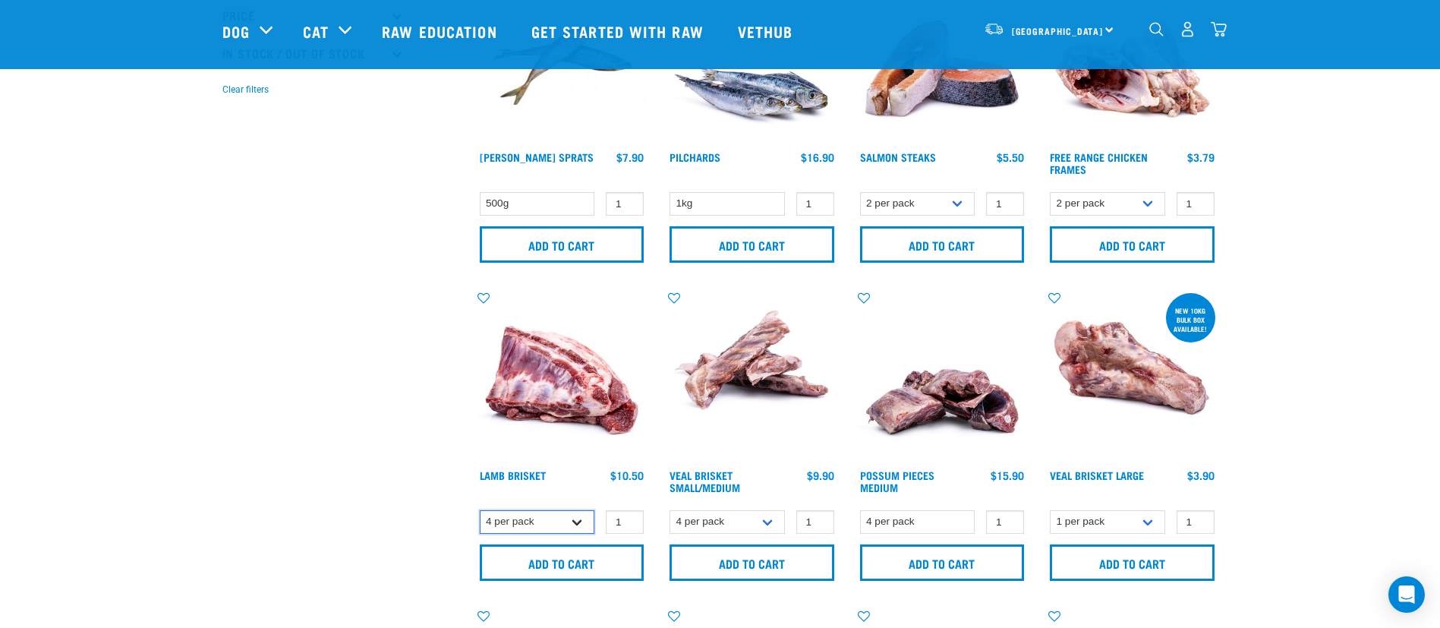
click at [589, 520] on select "1 per pack 4 per pack" at bounding box center [537, 522] width 115 height 24
click at [480, 510] on select "1 per pack 4 per pack" at bounding box center [537, 522] width 115 height 24
click at [578, 563] on input "Add to cart" at bounding box center [562, 562] width 165 height 36
click at [572, 511] on select "1 per pack 4 per pack" at bounding box center [537, 522] width 115 height 24
click at [480, 510] on select "1 per pack 4 per pack" at bounding box center [537, 522] width 115 height 24
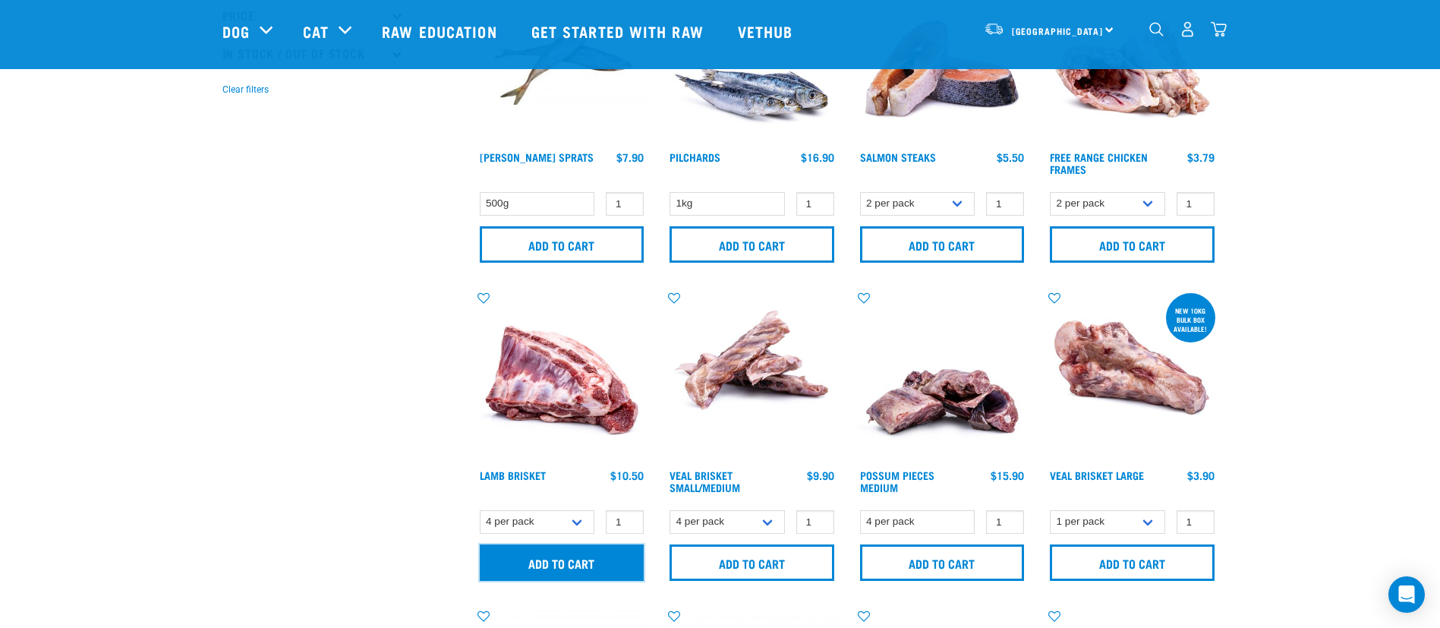
click at [588, 564] on input "Add to cart" at bounding box center [562, 562] width 165 height 36
click at [532, 561] on input "Add to cart" at bounding box center [562, 562] width 165 height 36
click at [1219, 35] on img "dropdown navigation" at bounding box center [1219, 29] width 16 height 16
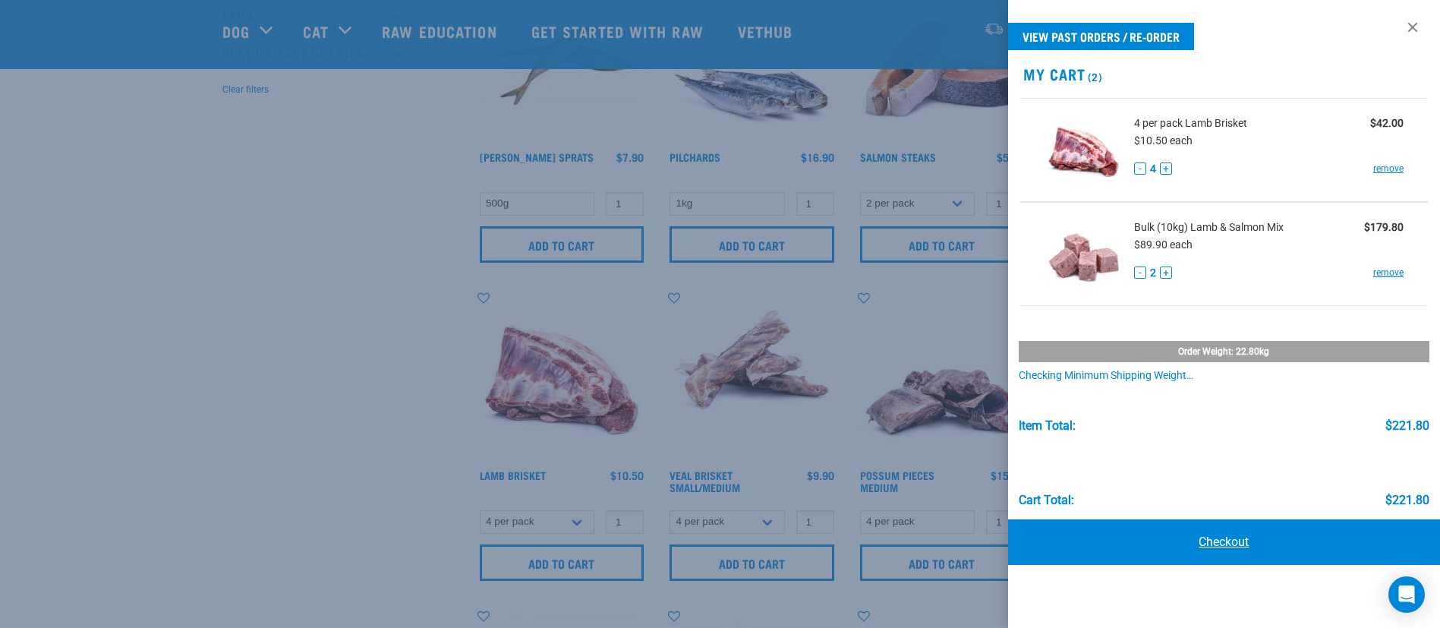
click at [1254, 541] on link "Checkout" at bounding box center [1224, 542] width 432 height 46
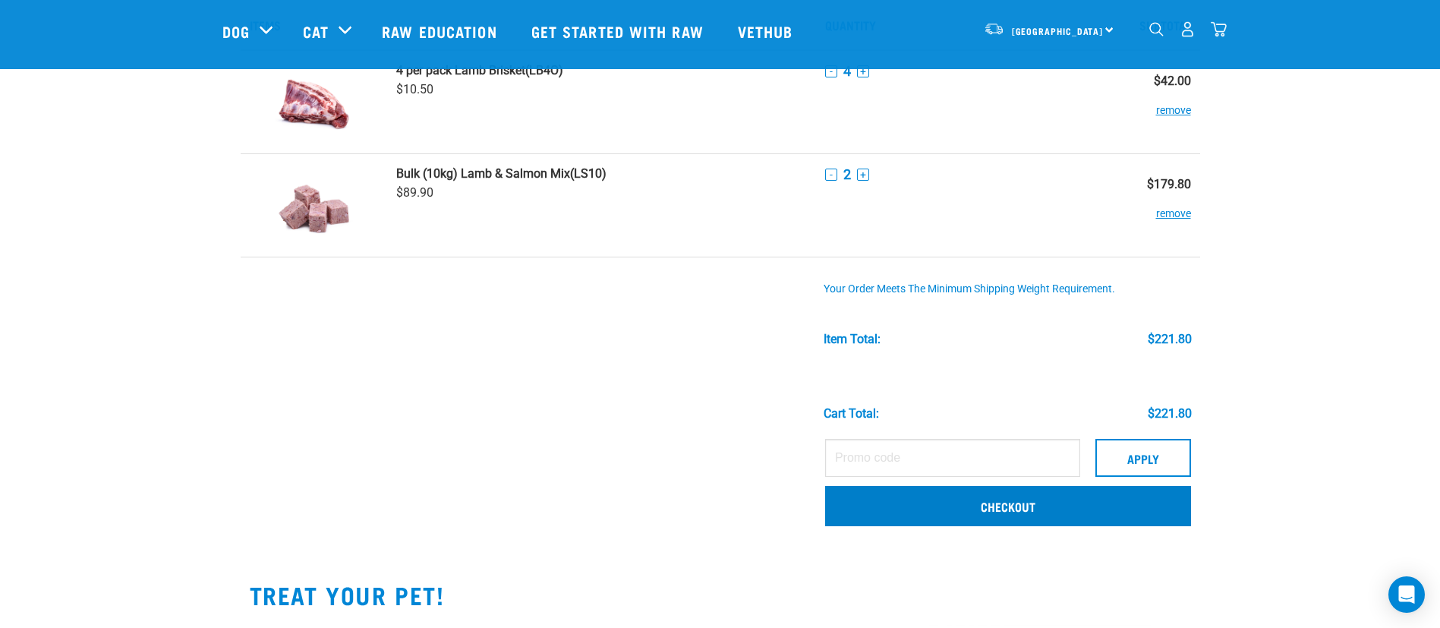
scroll to position [114, 0]
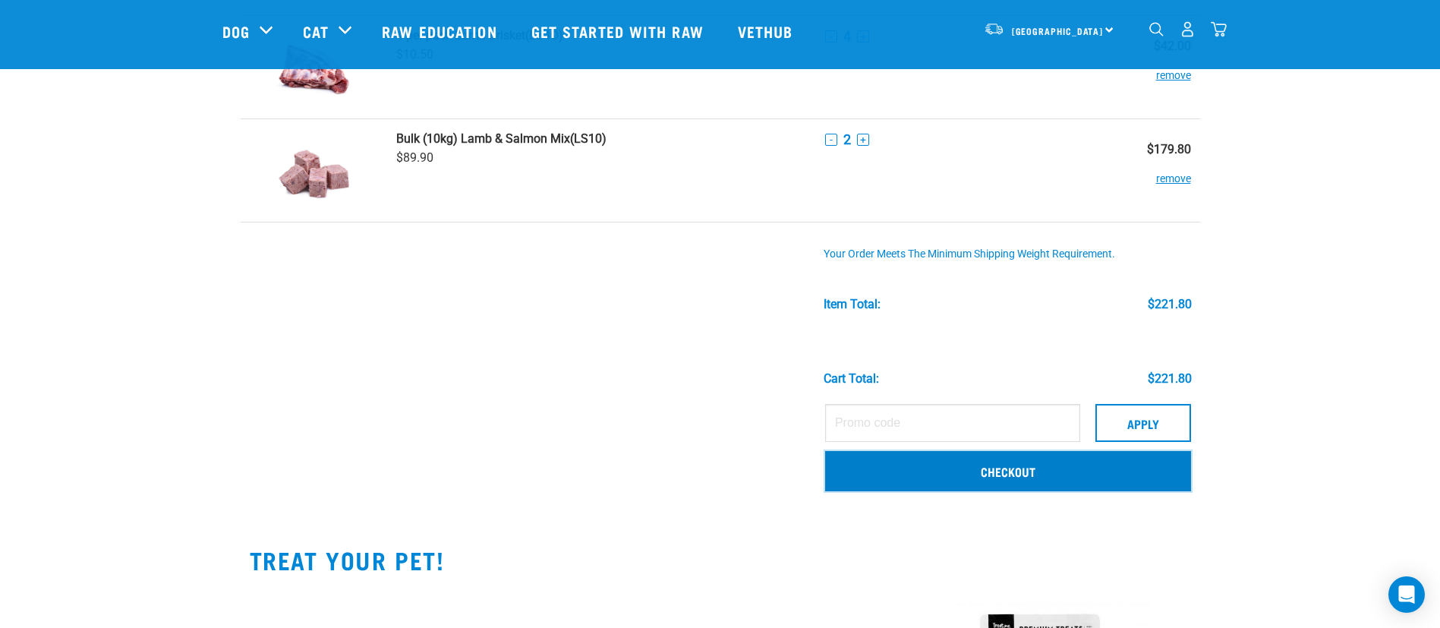
click at [932, 482] on link "Checkout" at bounding box center [1008, 470] width 366 height 39
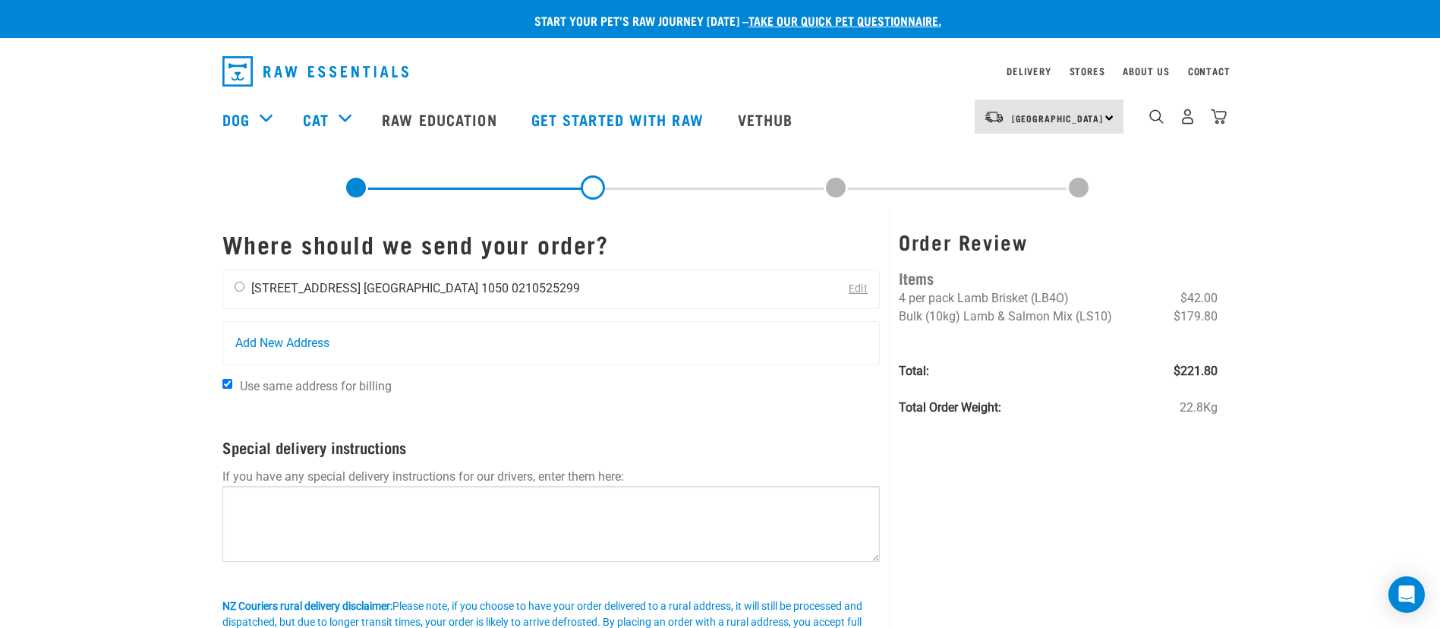
click at [322, 281] on li "[STREET_ADDRESS]" at bounding box center [305, 288] width 109 height 14
click at [198, 289] on div "Start your pet’s raw journey [DATE] – take our quick pet questionnaire. Deliver…" at bounding box center [720, 358] width 1440 height 717
click at [310, 284] on li "[STREET_ADDRESS]" at bounding box center [305, 288] width 109 height 14
click at [237, 286] on input "radio" at bounding box center [240, 287] width 10 height 10
radio input "true"
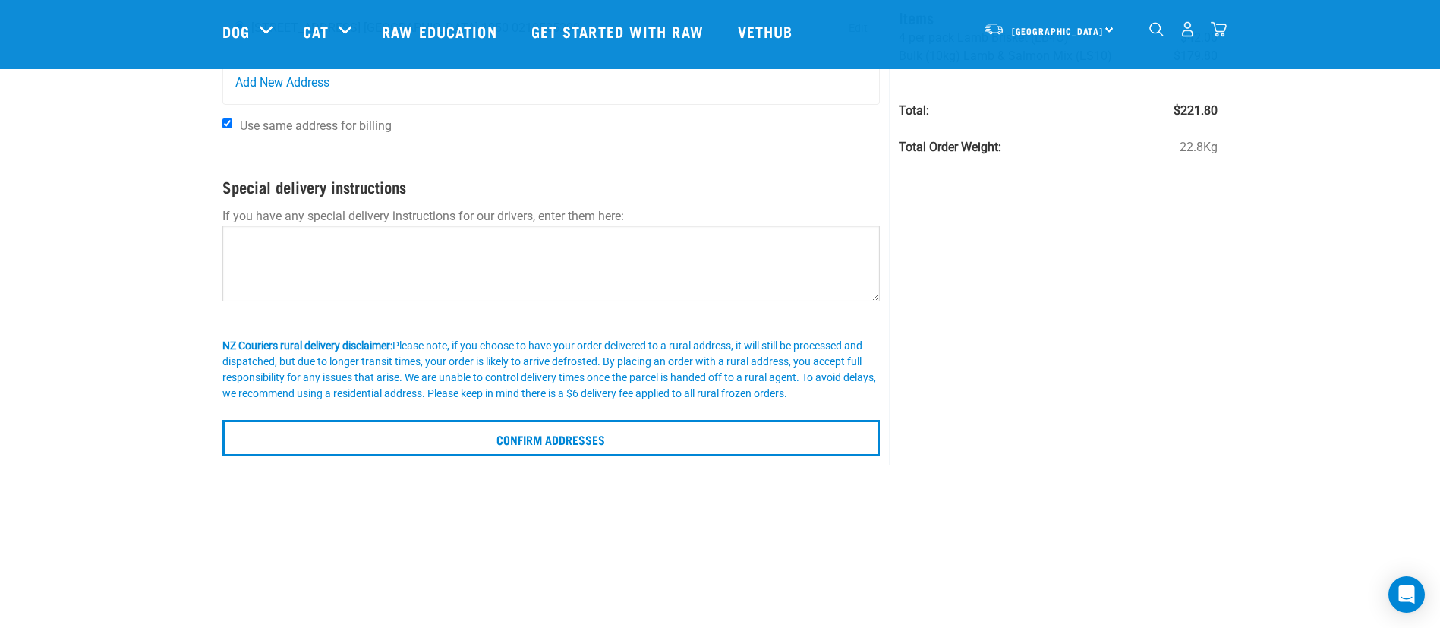
scroll to position [114, 0]
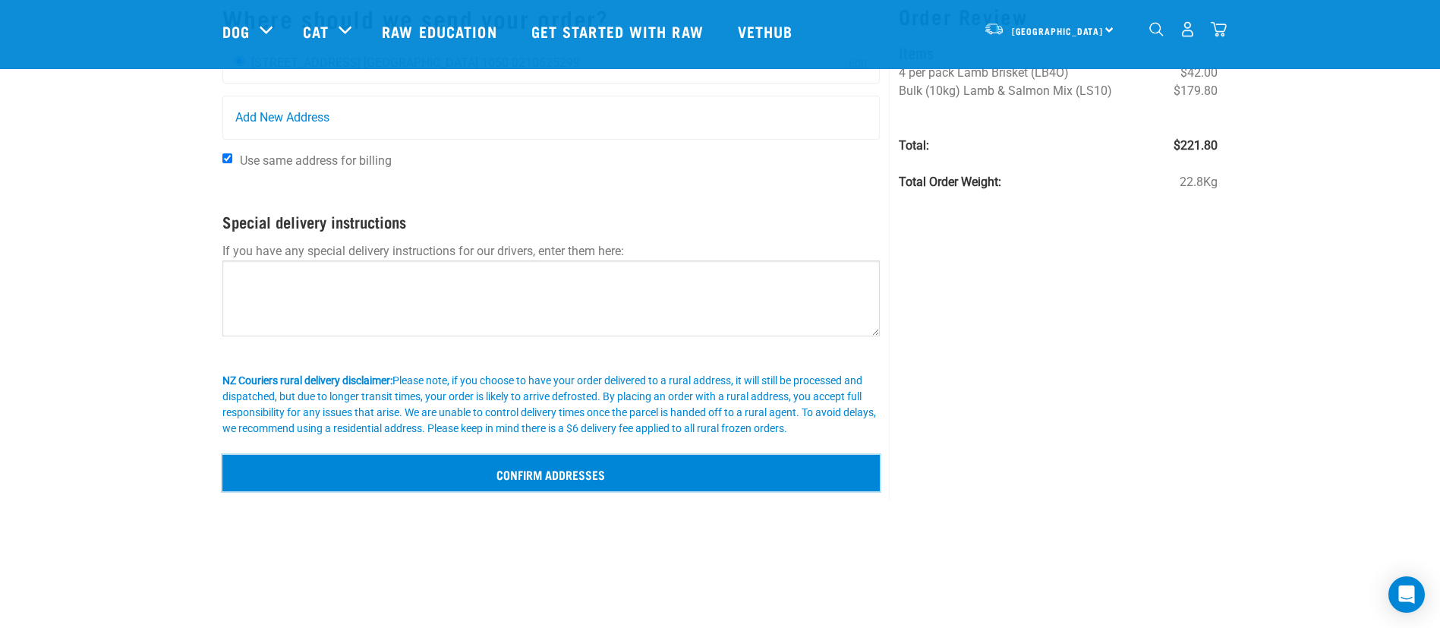
click at [346, 461] on input "Confirm addresses" at bounding box center [551, 473] width 658 height 36
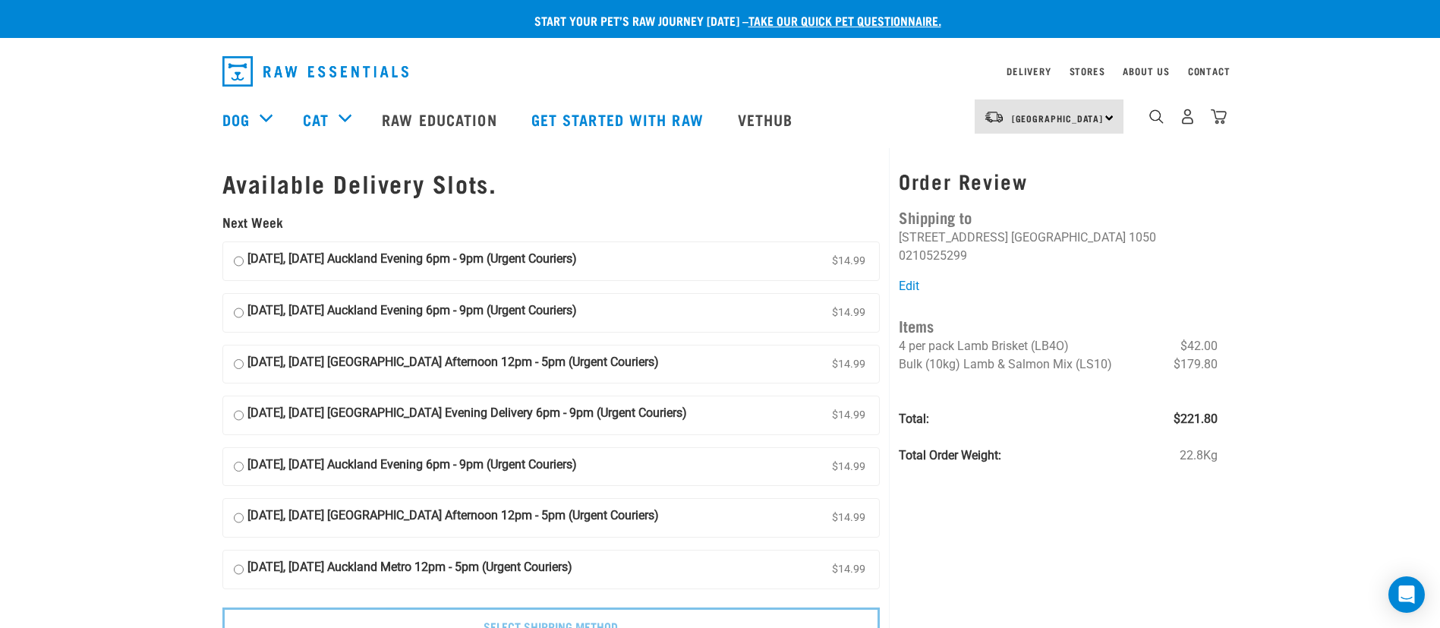
click at [635, 371] on strong "[DATE], [DATE] [GEOGRAPHIC_DATA] Afternoon 12pm - 5pm (Urgent Couriers)" at bounding box center [454, 364] width 412 height 23
click at [244, 371] on input "[DATE], [DATE] [GEOGRAPHIC_DATA] Afternoon 12pm - 5pm (Urgent Couriers) $14.99" at bounding box center [239, 364] width 10 height 23
radio input "true"
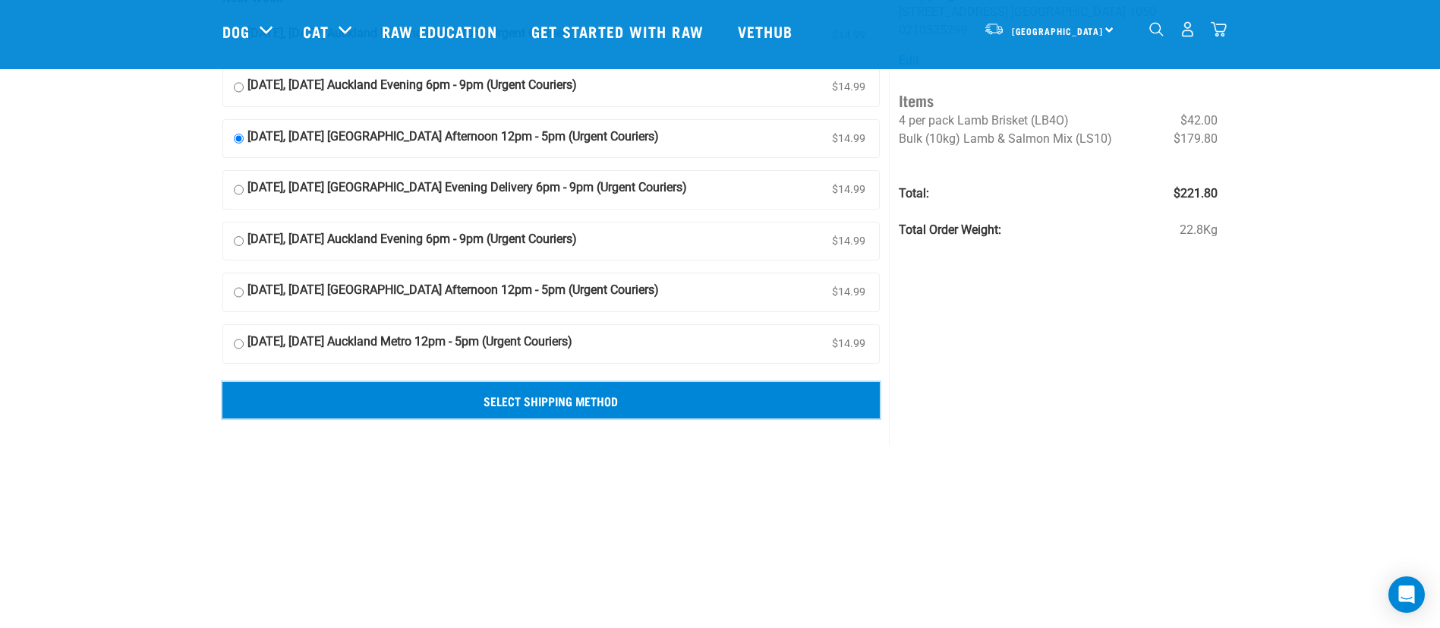
click at [722, 400] on input "Select Shipping Method" at bounding box center [551, 400] width 658 height 36
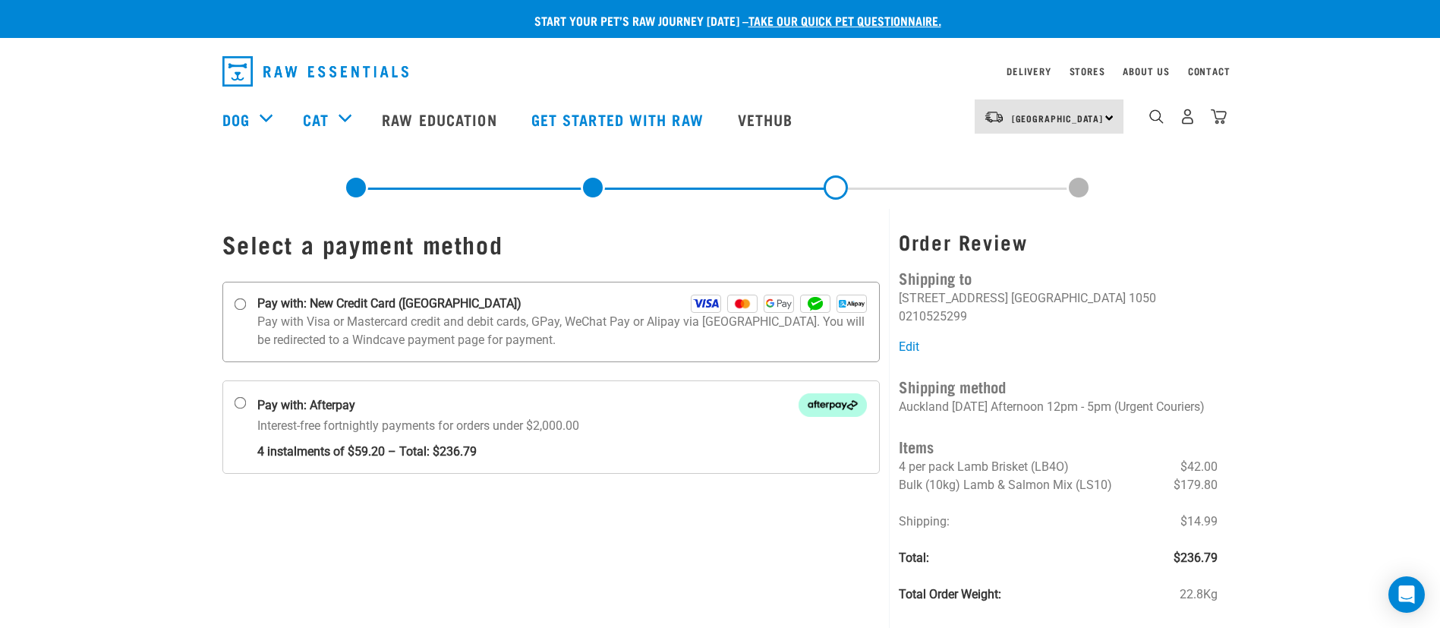
click at [511, 292] on label "Pay with: New Credit Card ([GEOGRAPHIC_DATA])" at bounding box center [551, 322] width 658 height 80
click at [246, 298] on input "Pay with: New Credit Card ([GEOGRAPHIC_DATA])" at bounding box center [240, 304] width 12 height 12
radio input "true"
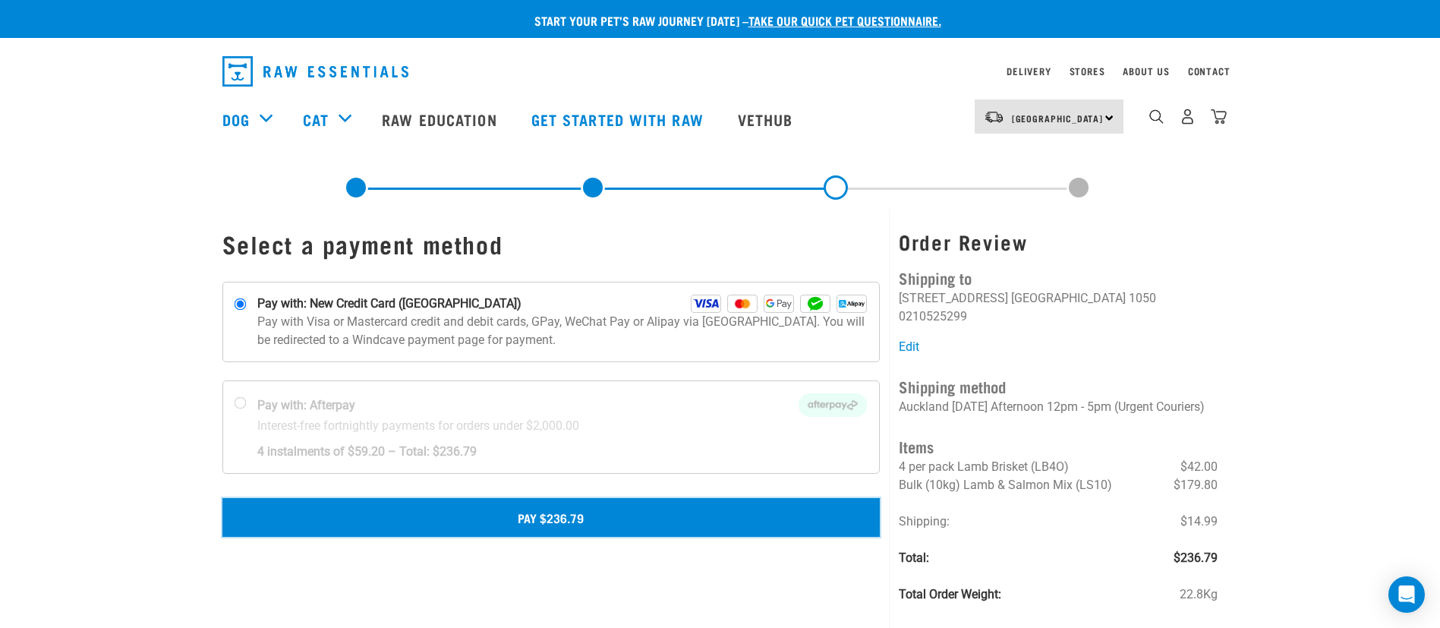
click at [578, 531] on button "Pay $236.79" at bounding box center [551, 517] width 658 height 38
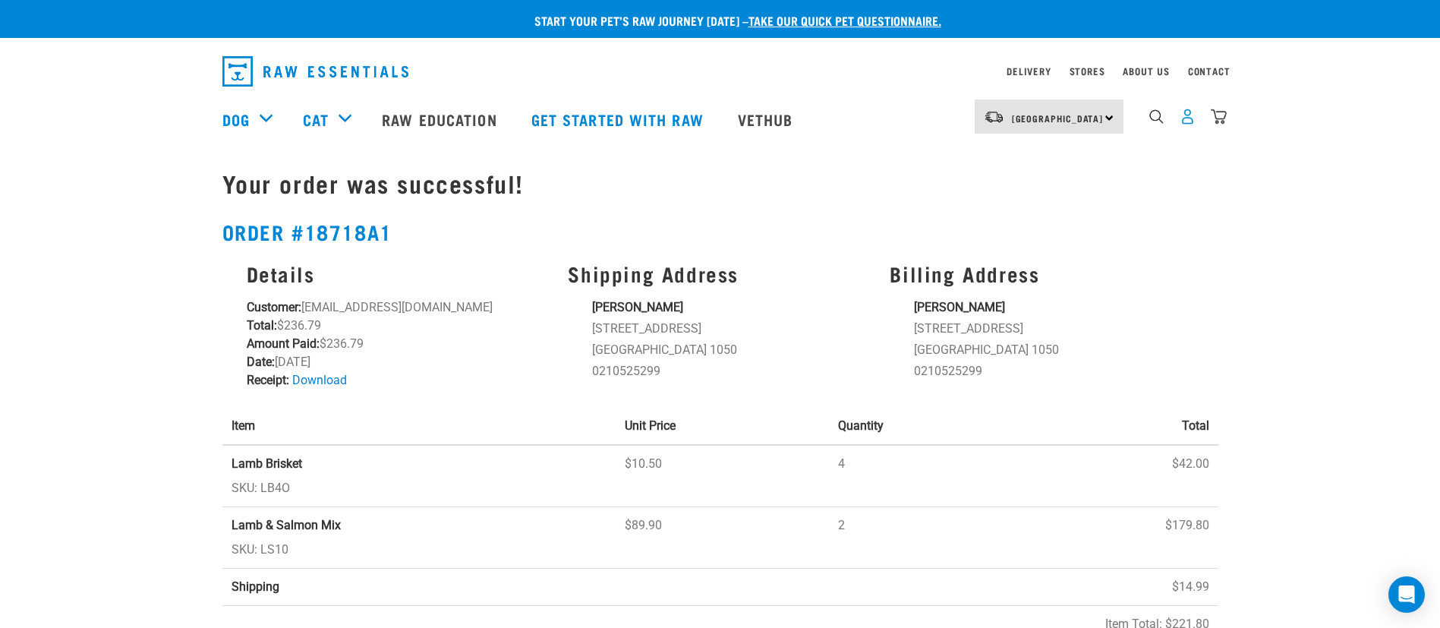
click at [1187, 121] on img "dropdown navigation" at bounding box center [1188, 117] width 16 height 16
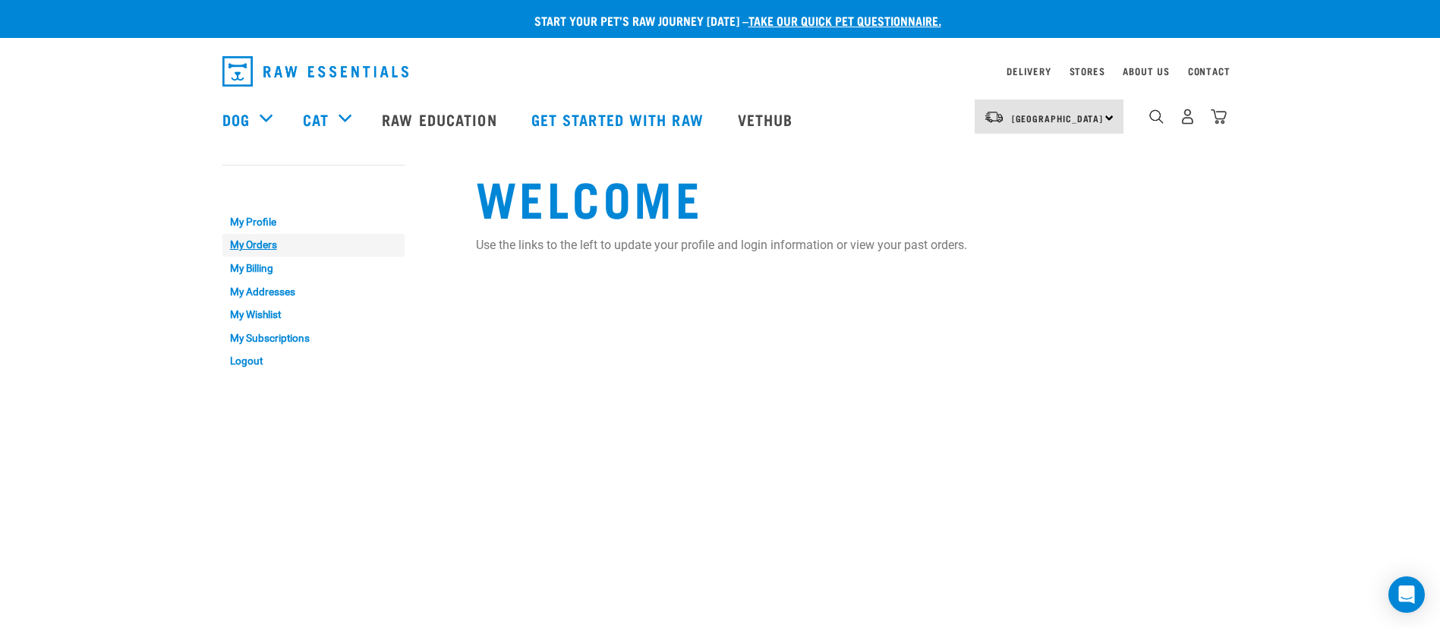
click at [255, 250] on link "My Orders" at bounding box center [313, 246] width 182 height 24
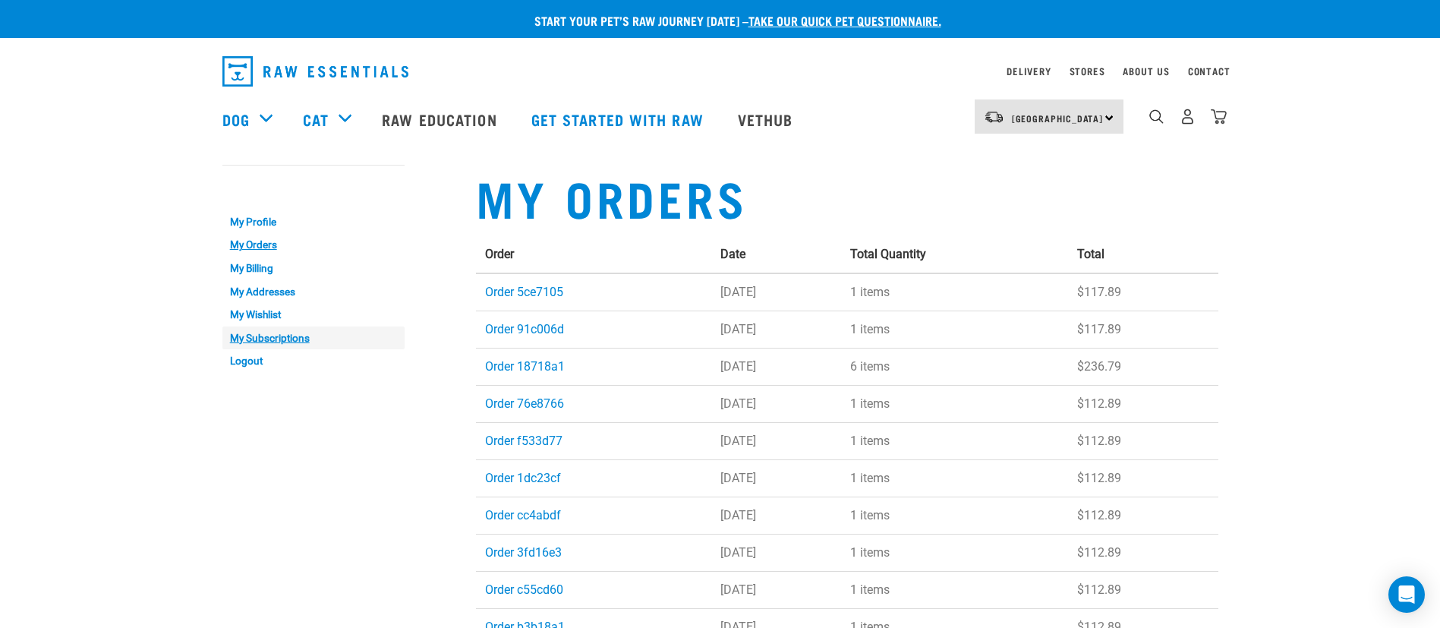
click at [263, 339] on link "My Subscriptions" at bounding box center [313, 338] width 182 height 24
